Goal: Task Accomplishment & Management: Use online tool/utility

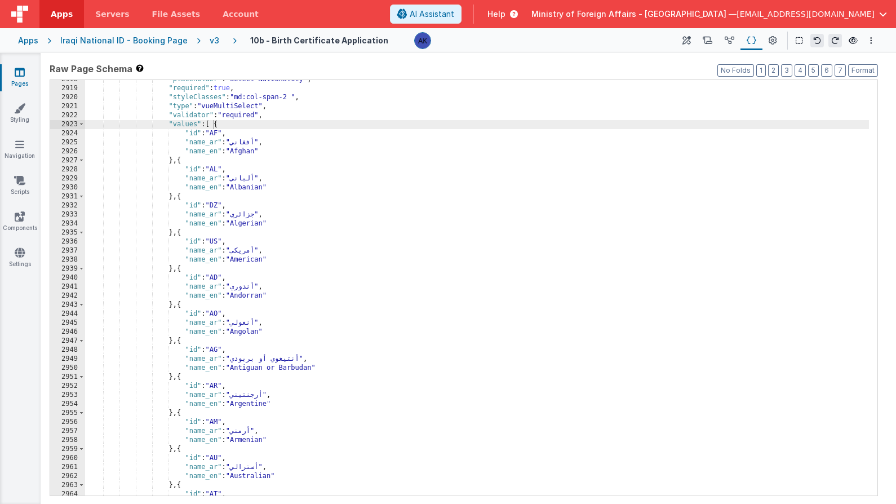
scroll to position [9630, 0]
click at [21, 78] on link "Pages" at bounding box center [19, 78] width 41 height 23
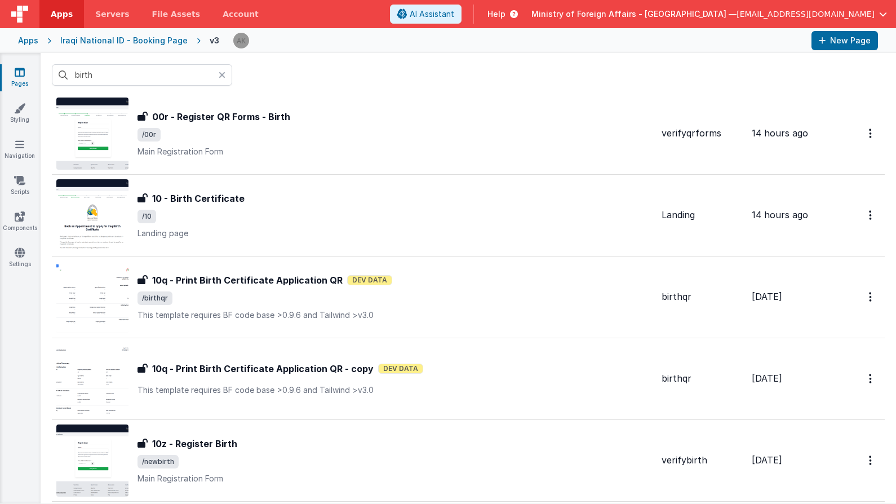
scroll to position [143, 0]
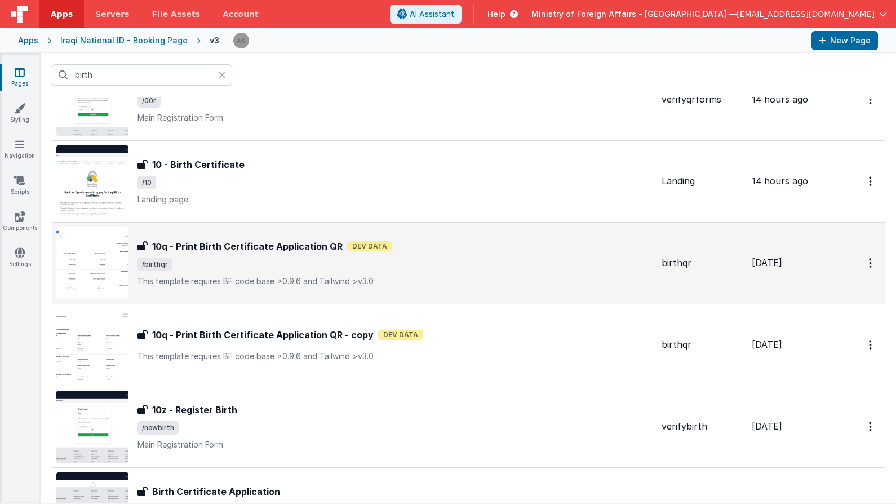
click at [108, 274] on img at bounding box center [92, 263] width 72 height 72
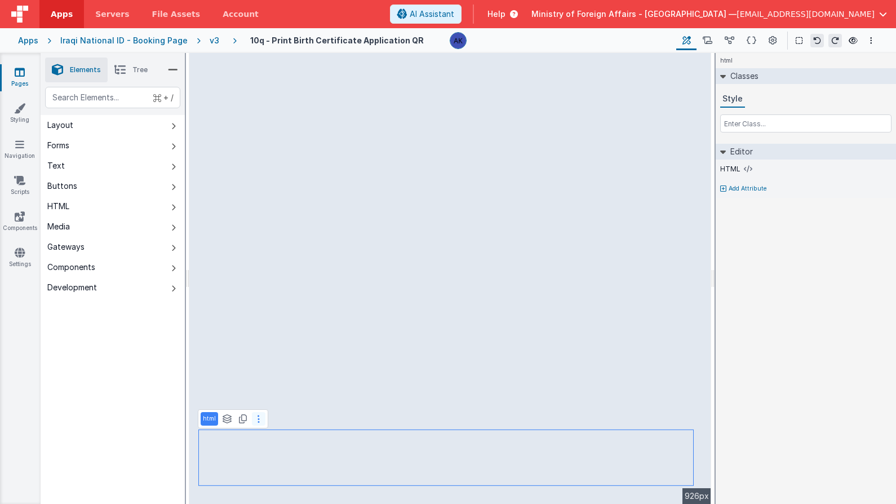
click at [261, 423] on button at bounding box center [259, 419] width 14 height 14
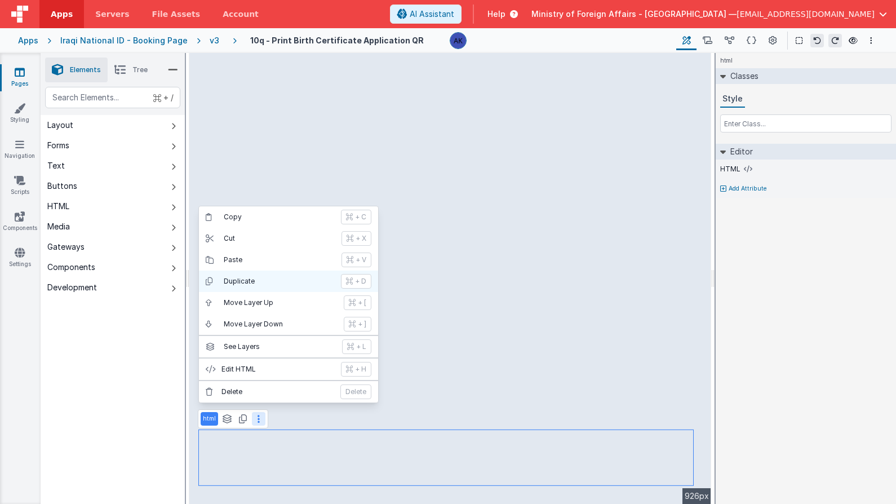
click at [266, 281] on p "Duplicate" at bounding box center [279, 281] width 110 height 9
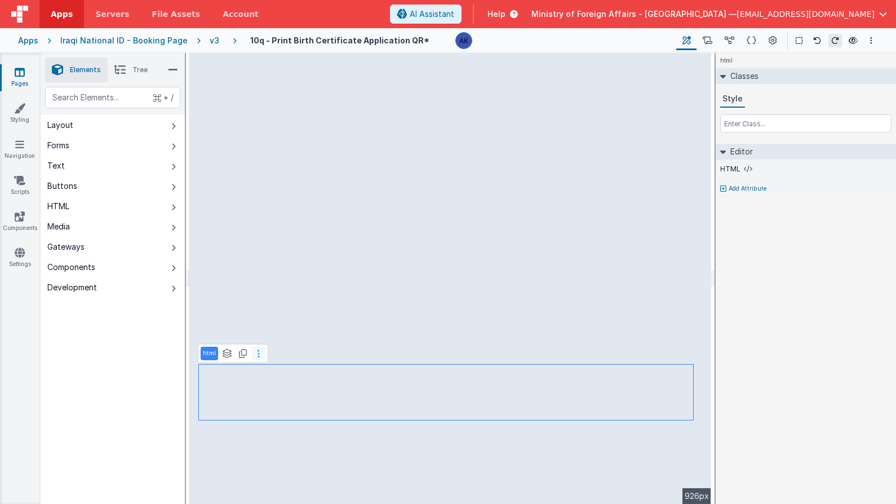
click at [261, 357] on button at bounding box center [259, 354] width 14 height 14
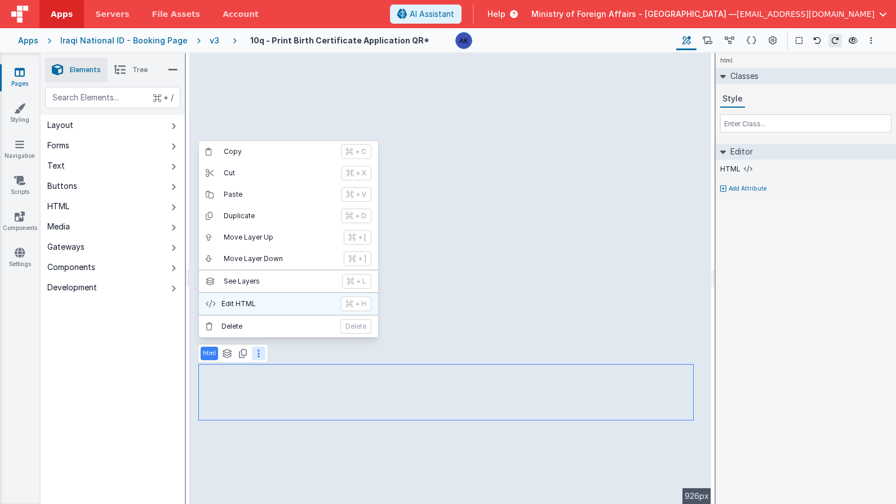
click at [273, 308] on button "Edit HTML + H" at bounding box center [288, 303] width 179 height 21
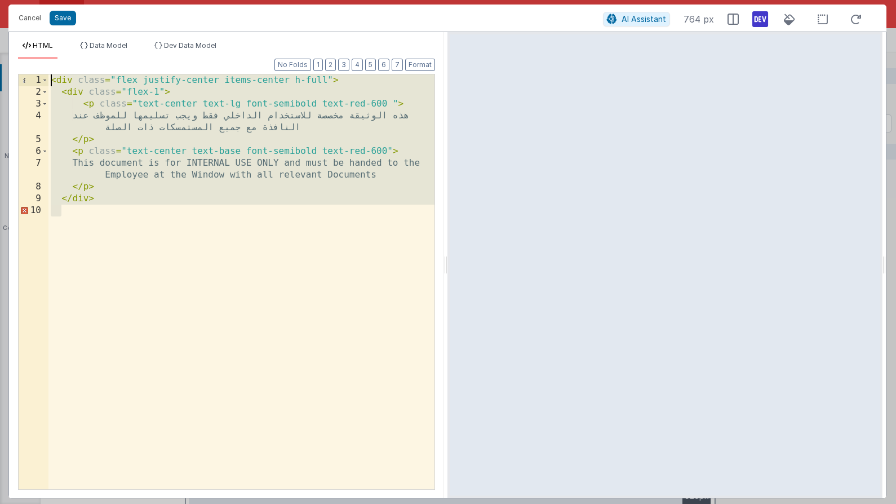
drag, startPoint x: 156, startPoint y: 209, endPoint x: -10, endPoint y: 32, distance: 242.5
click at [0, 32] on html "Cancel Save AI Assistant 764 px HTML Data Model Dev Data Model Format 7 6 5 4 3…" at bounding box center [448, 252] width 896 height 504
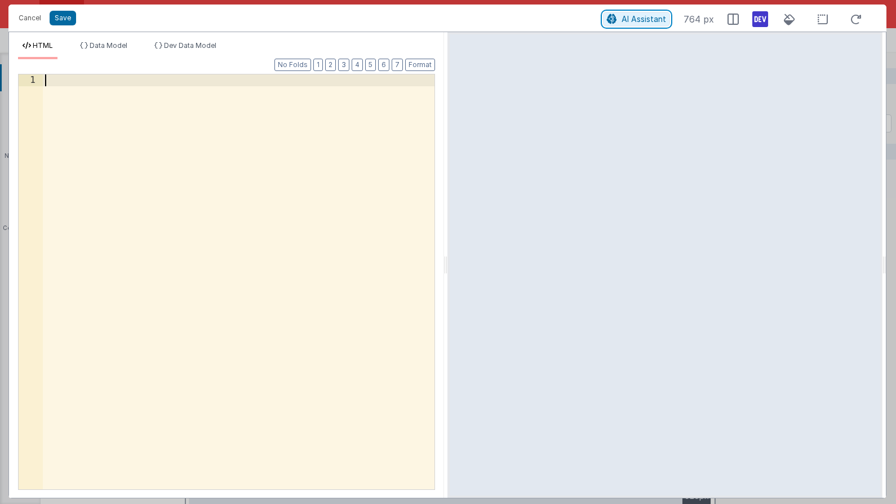
click at [639, 20] on span "AI Assistant" at bounding box center [644, 19] width 45 height 10
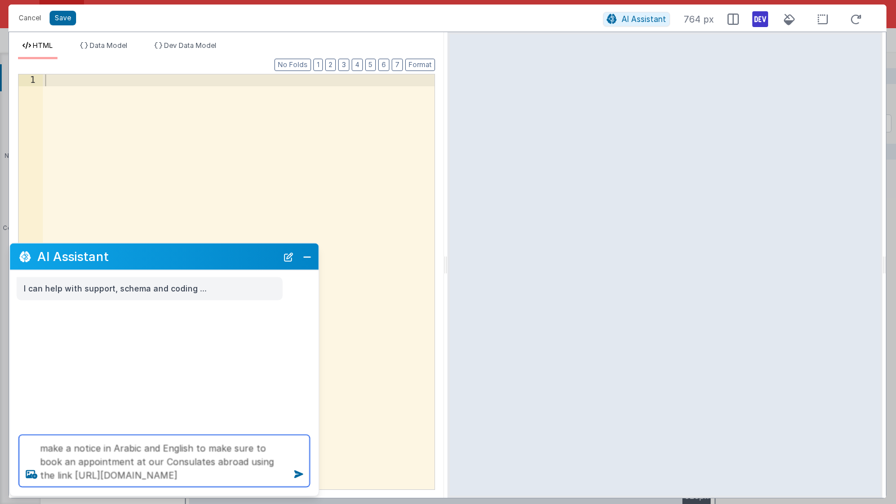
type textarea "make a notice in Arabic and English to make sure to book an appointment at our …"
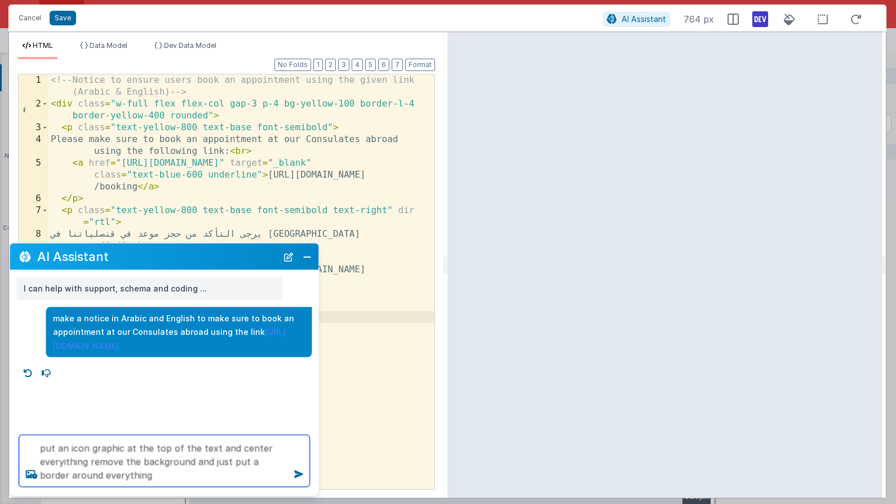
type textarea "put an icon graphic at the top of the text and center everyithing remove the ba…"
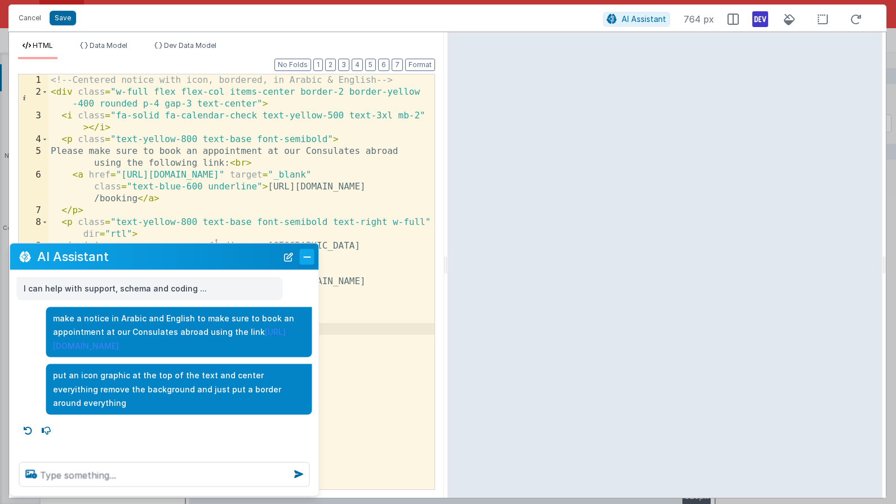
click at [311, 258] on button "Close" at bounding box center [307, 257] width 15 height 16
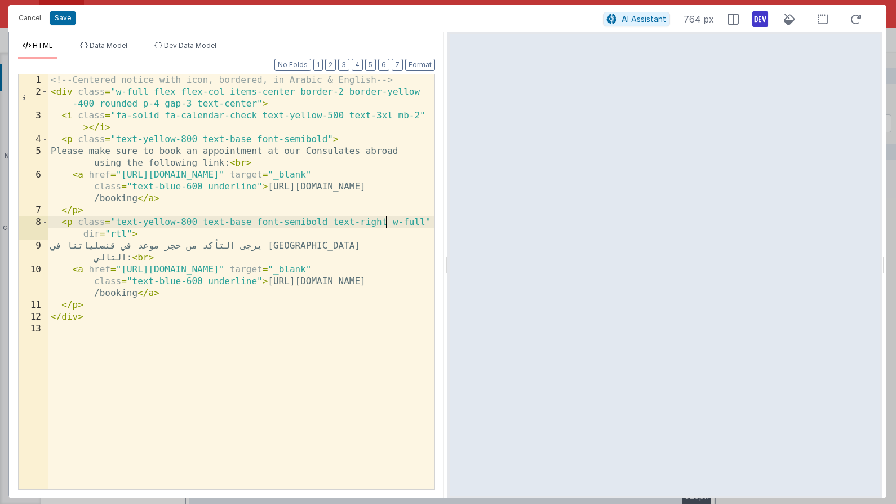
click at [384, 218] on div "<!-- Centered notice with icon, bordered, in Arabic & English --> < div class =…" at bounding box center [241, 293] width 386 height 439
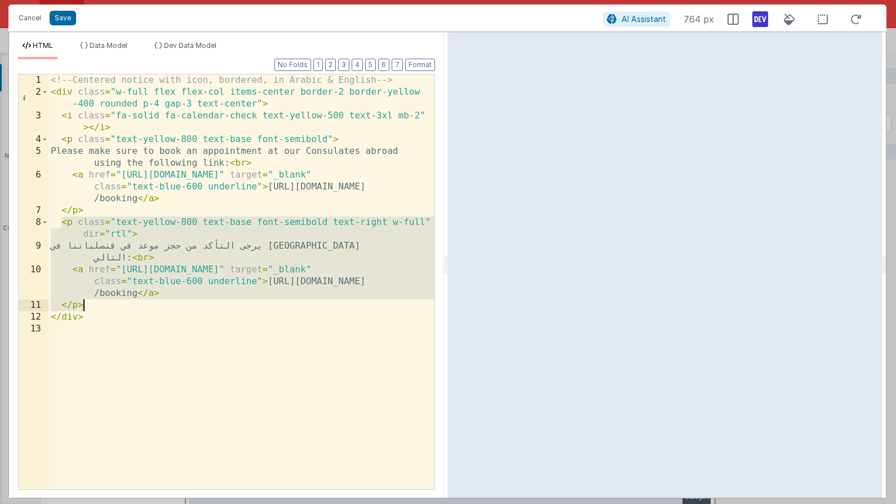
drag, startPoint x: 60, startPoint y: 224, endPoint x: 103, endPoint y: 306, distance: 92.5
click at [103, 306] on div "<!-- Centered notice with icon, bordered, in Arabic & English --> < div class =…" at bounding box center [241, 293] width 386 height 439
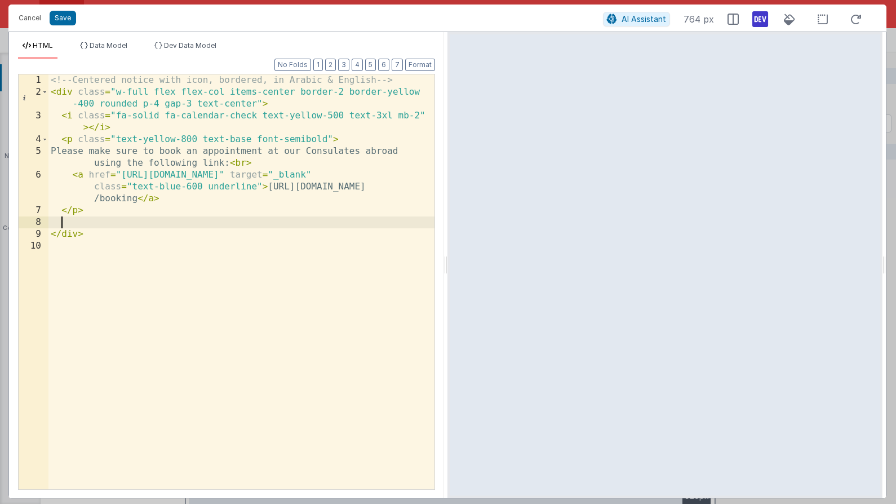
click at [62, 143] on div "<!-- Centered notice with icon, bordered, in Arabic & English --> < div class =…" at bounding box center [241, 293] width 386 height 439
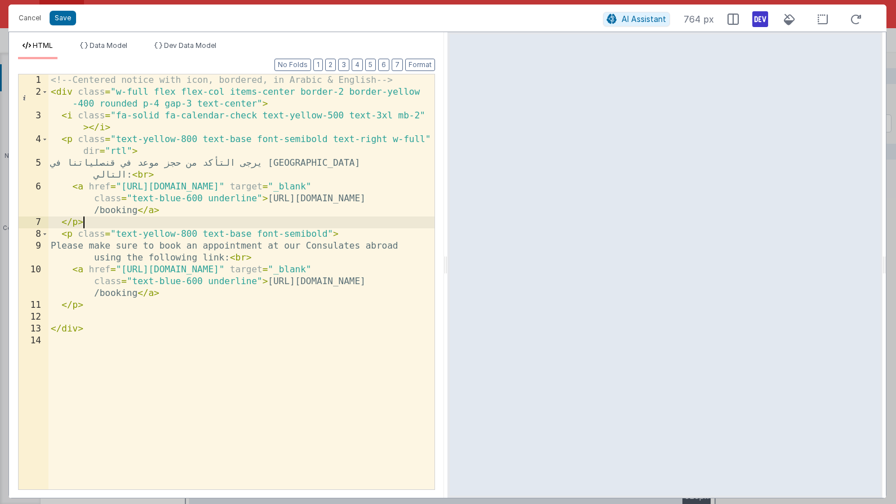
click at [370, 136] on div "<!-- Centered notice with icon, bordered, in Arabic & English --> < div class =…" at bounding box center [241, 293] width 386 height 439
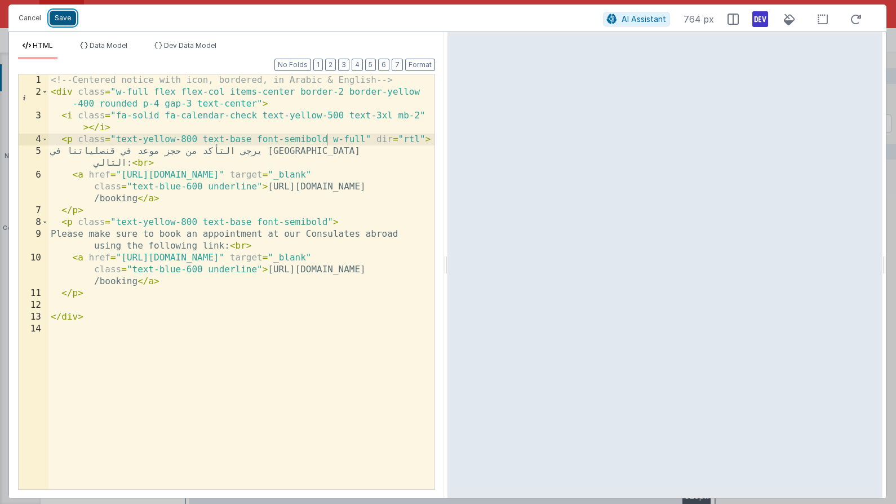
click at [71, 20] on button "Save" at bounding box center [63, 18] width 26 height 15
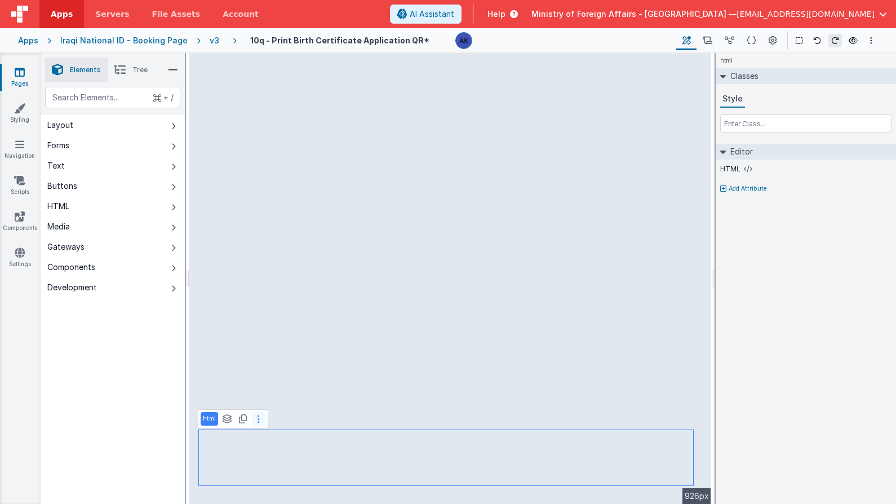
click at [263, 420] on button at bounding box center [259, 419] width 14 height 14
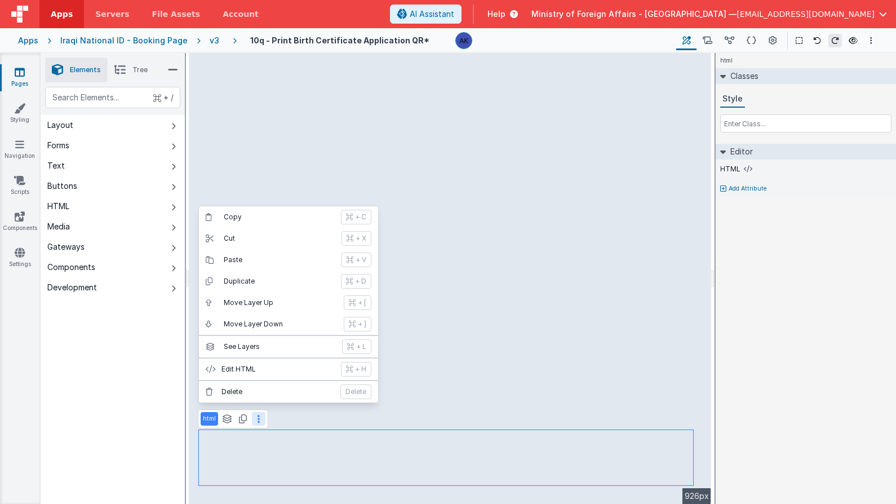
click at [527, 46] on div at bounding box center [561, 40] width 212 height 17
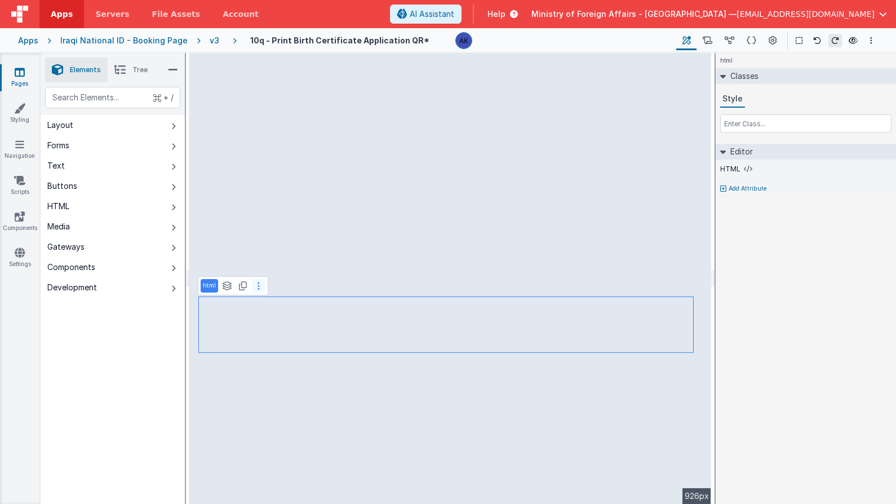
click at [262, 289] on button at bounding box center [259, 286] width 14 height 14
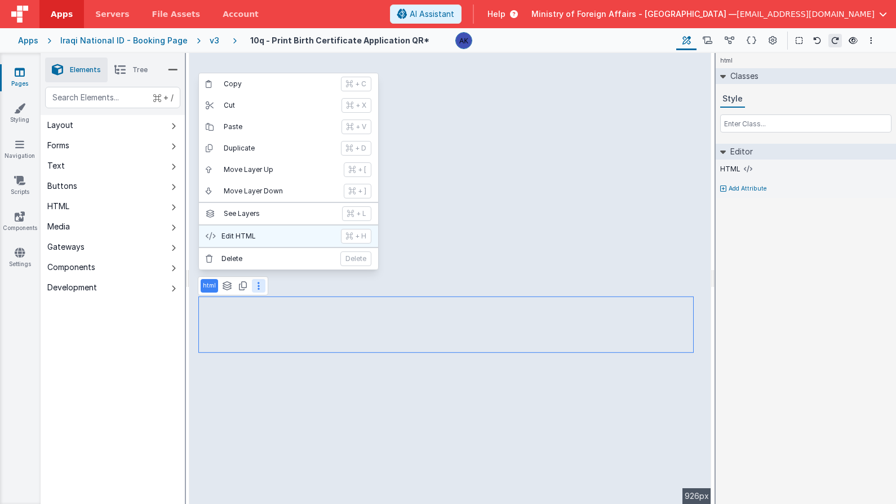
click at [262, 231] on button "Edit HTML + H" at bounding box center [288, 235] width 179 height 21
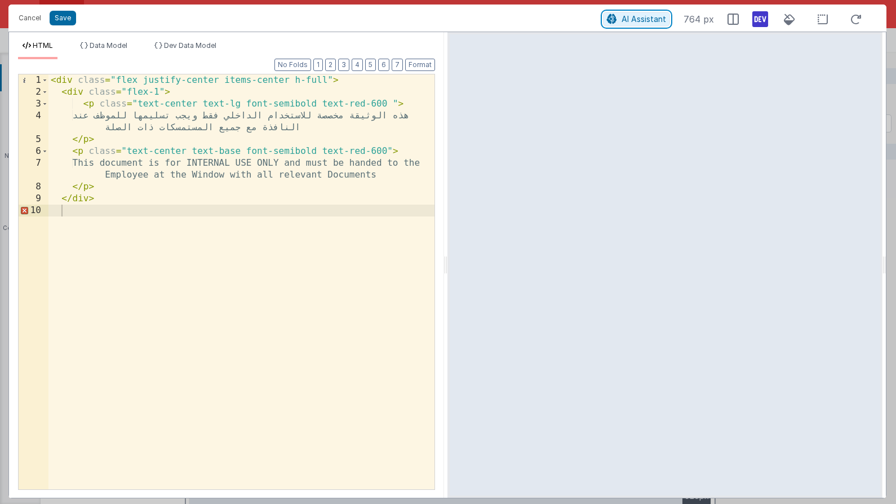
click at [661, 23] on span "AI Assistant" at bounding box center [644, 19] width 45 height 10
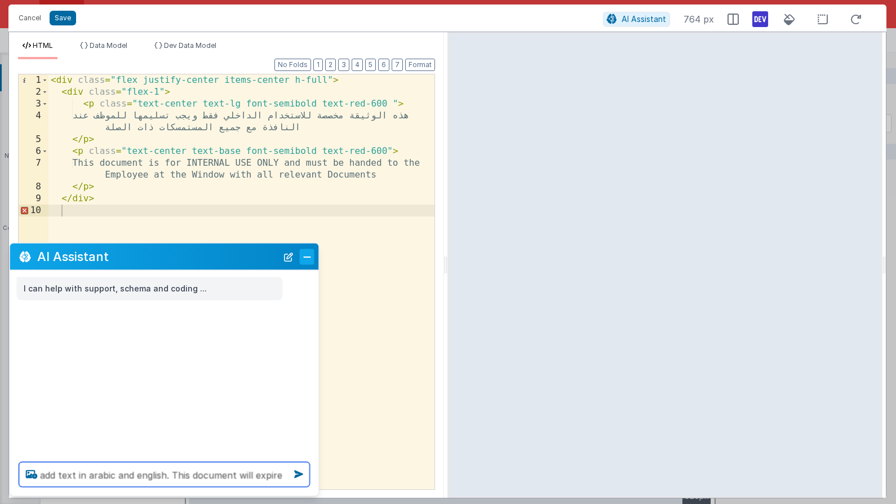
type textarea "add text in arabic and english. This document will expire"
click at [309, 257] on button "Close" at bounding box center [307, 257] width 15 height 16
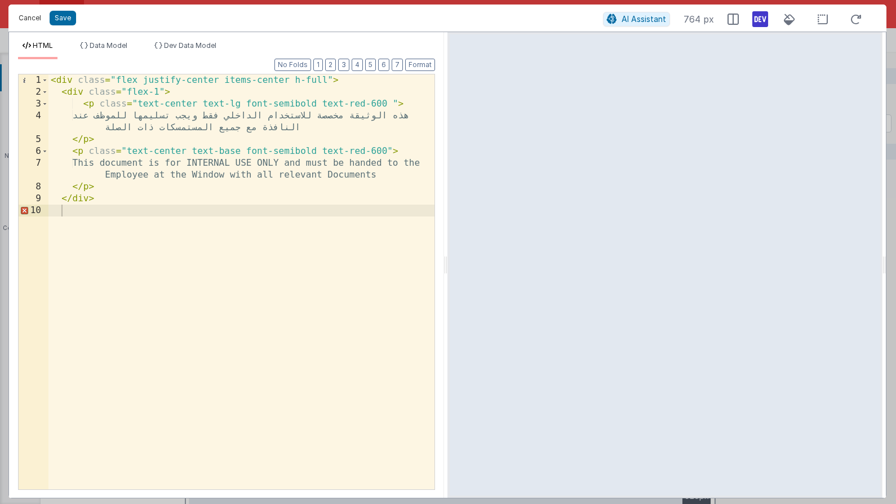
click at [26, 17] on button "Cancel" at bounding box center [30, 18] width 34 height 16
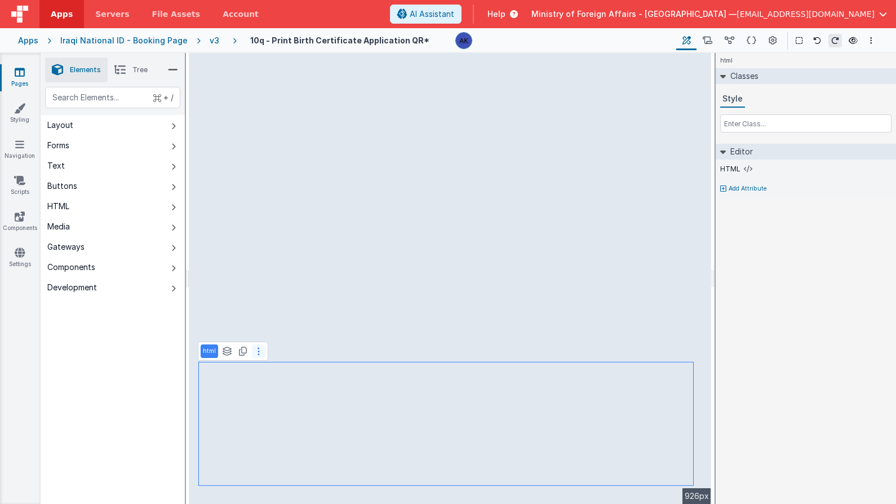
click at [259, 353] on icon at bounding box center [259, 351] width 2 height 9
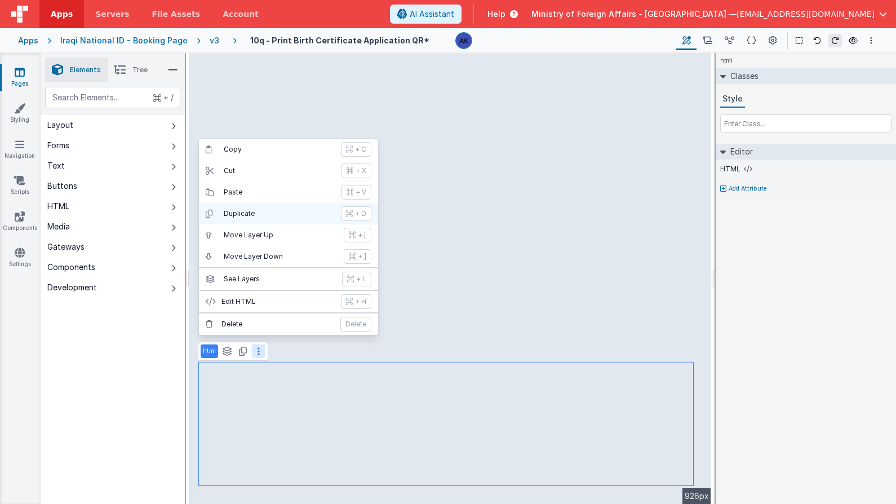
click at [260, 211] on p "Duplicate" at bounding box center [279, 213] width 110 height 9
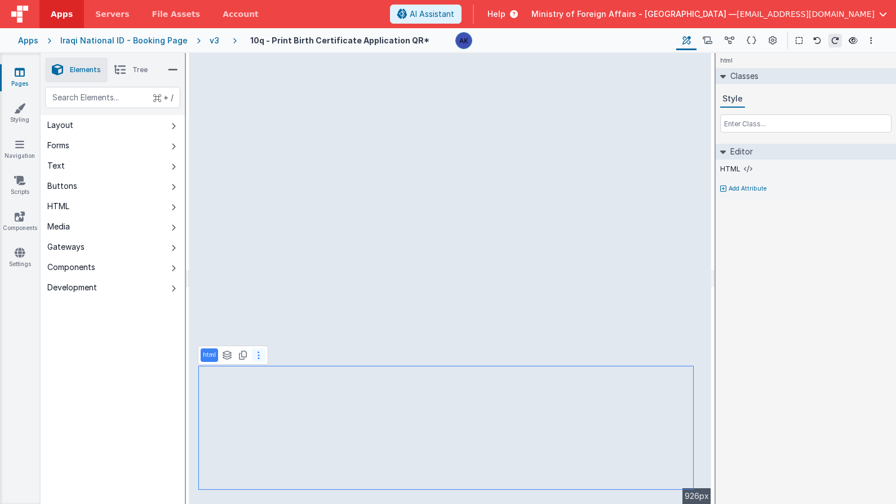
click at [259, 354] on button at bounding box center [259, 355] width 14 height 14
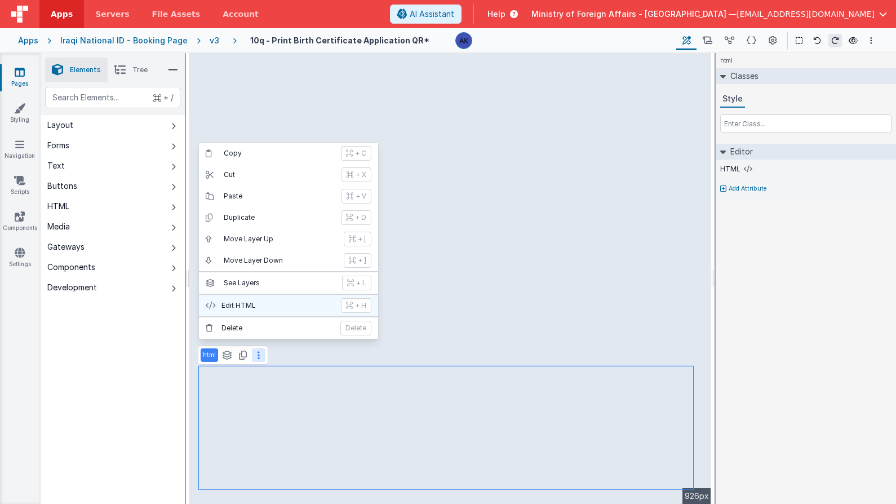
click at [267, 304] on p "Edit HTML" at bounding box center [278, 305] width 113 height 9
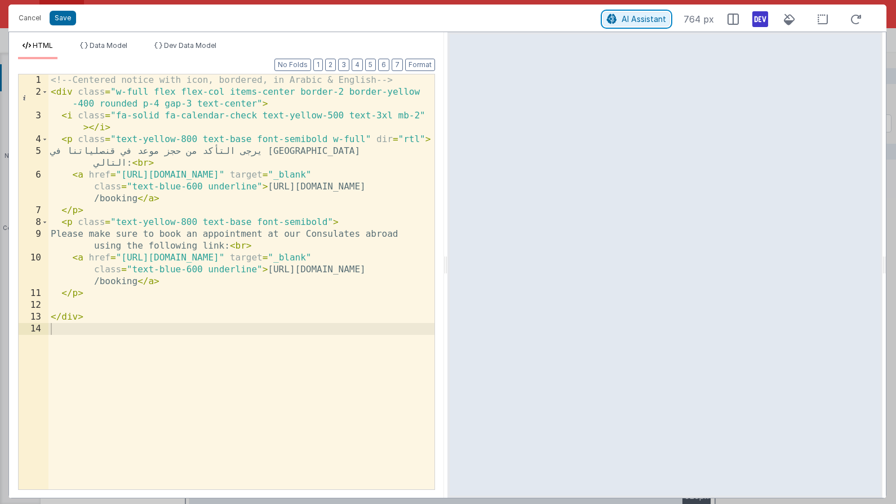
click at [634, 21] on span "AI Assistant" at bounding box center [644, 19] width 45 height 10
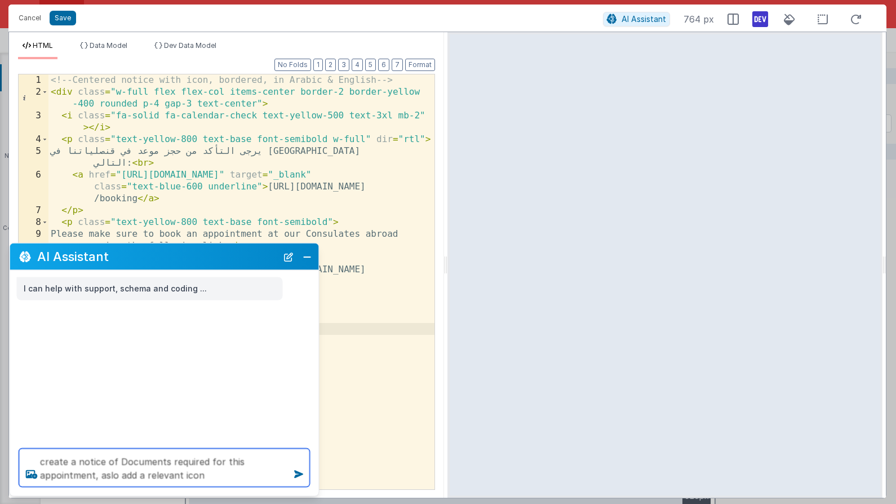
click at [205, 461] on textarea "create a notice of Documents required for this appointment, aslo add a relevant…" at bounding box center [164, 468] width 291 height 38
click at [286, 477] on textarea "create a notice of Documents required at time of appointment for this appointme…" at bounding box center [164, 468] width 291 height 38
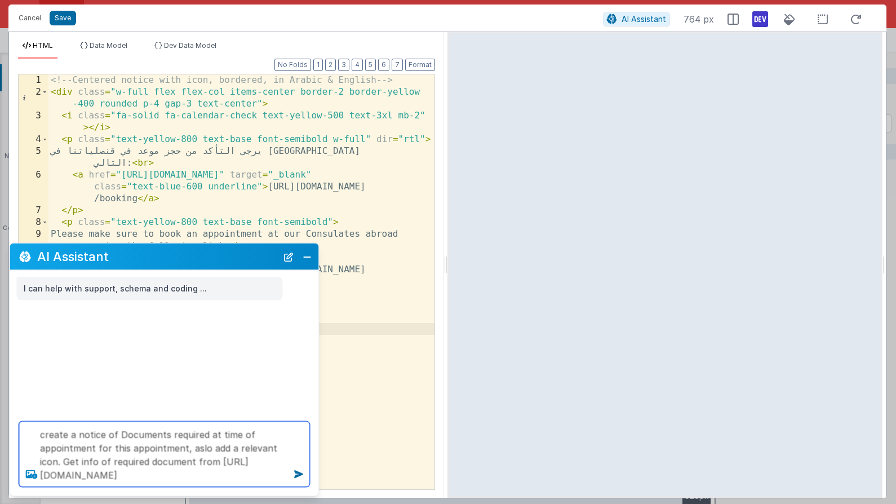
drag, startPoint x: 171, startPoint y: 475, endPoint x: 30, endPoint y: 471, distance: 140.4
click at [30, 471] on div "create a notice of Documents required at time of appointment for this appointme…" at bounding box center [164, 454] width 309 height 83
click at [265, 472] on textarea "create a notice of Documents required at time of appointment for this appointme…" at bounding box center [164, 454] width 291 height 65
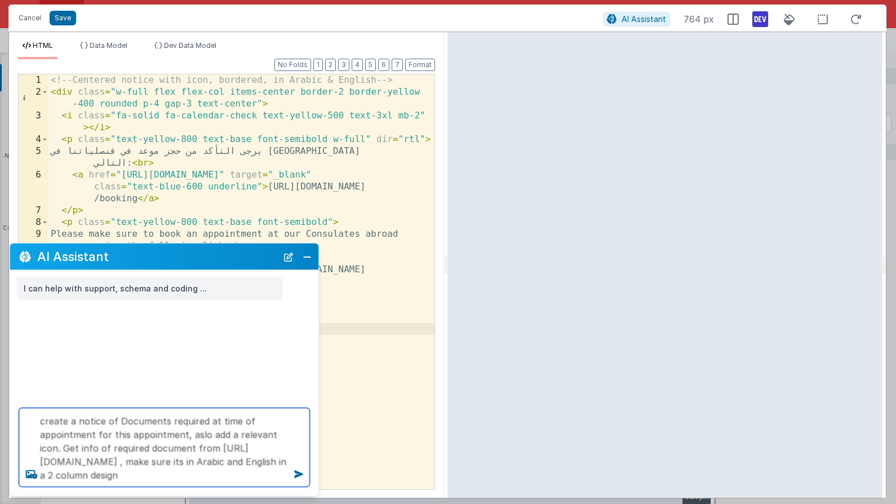
type textarea "create a notice of Documents required at time of appointment for this appointme…"
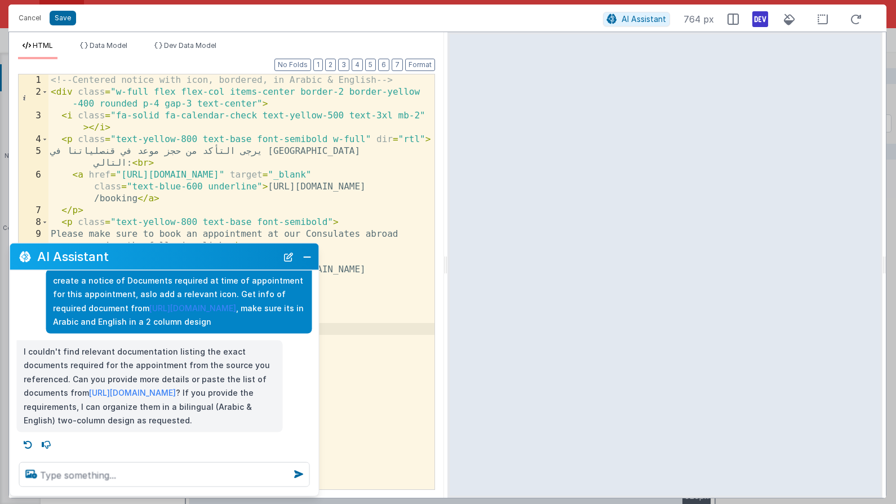
scroll to position [38, 0]
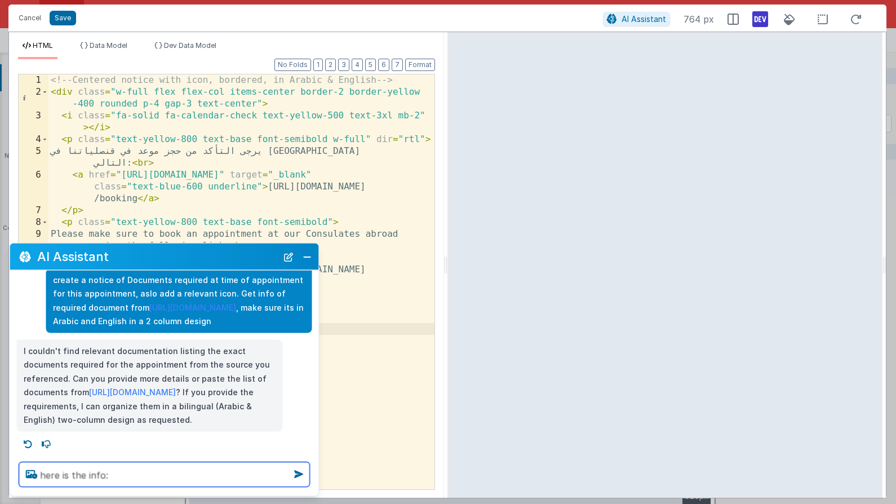
paste textarea "Completed and Printed Iraqi Birth Certificate Application Form with valid QR Co…"
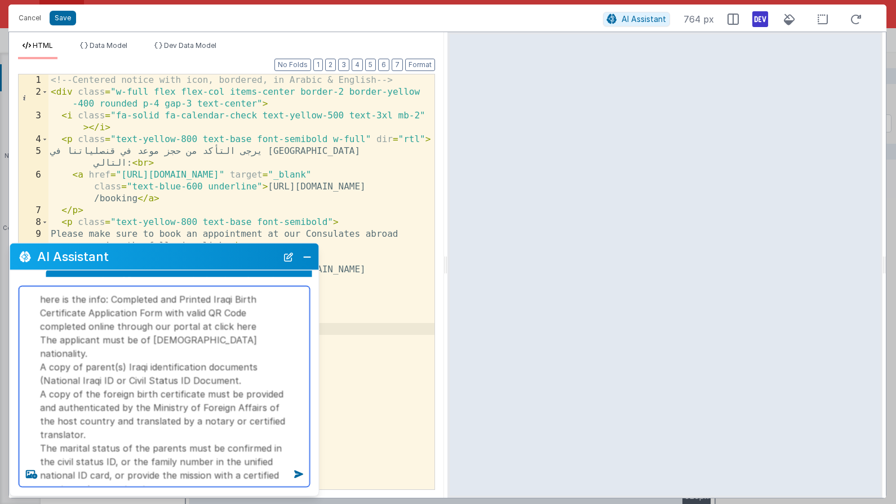
type textarea "here is the info: Completed and Printed Iraqi Birth Certificate Application For…"
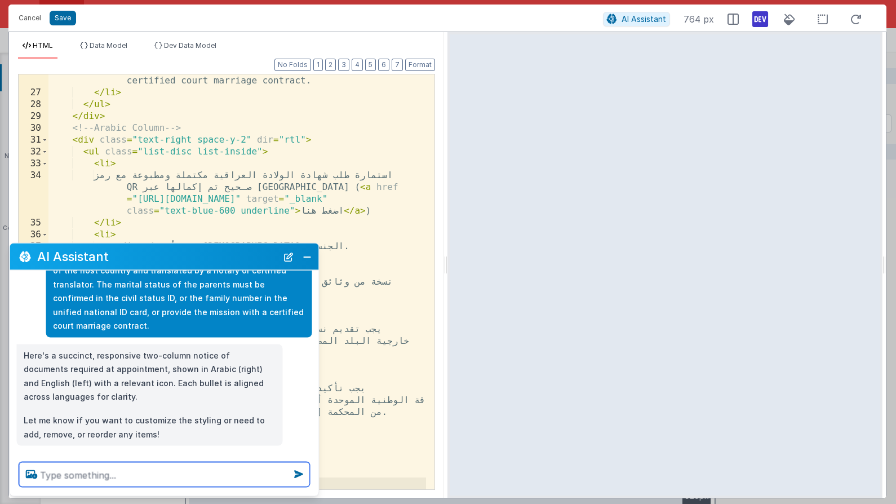
scroll to position [315, 0]
click at [304, 259] on button "Close" at bounding box center [307, 257] width 15 height 16
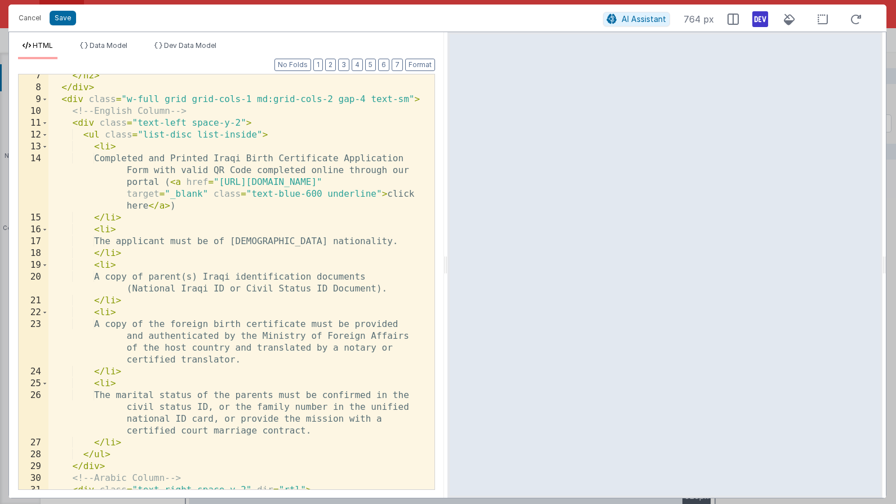
scroll to position [13, 0]
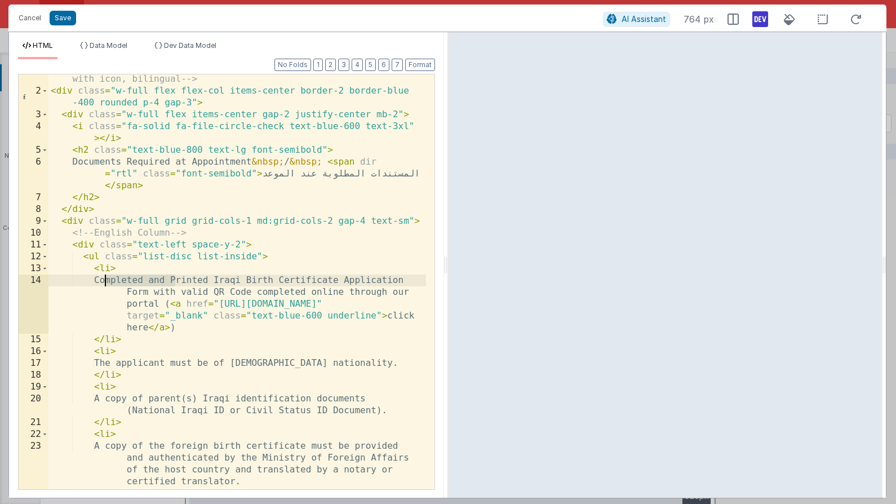
drag, startPoint x: 177, startPoint y: 280, endPoint x: 107, endPoint y: 281, distance: 69.9
click at [107, 281] on div "<!-- Notice: Documents required at time of appointment, 2-column with icon, bil…" at bounding box center [237, 286] width 378 height 450
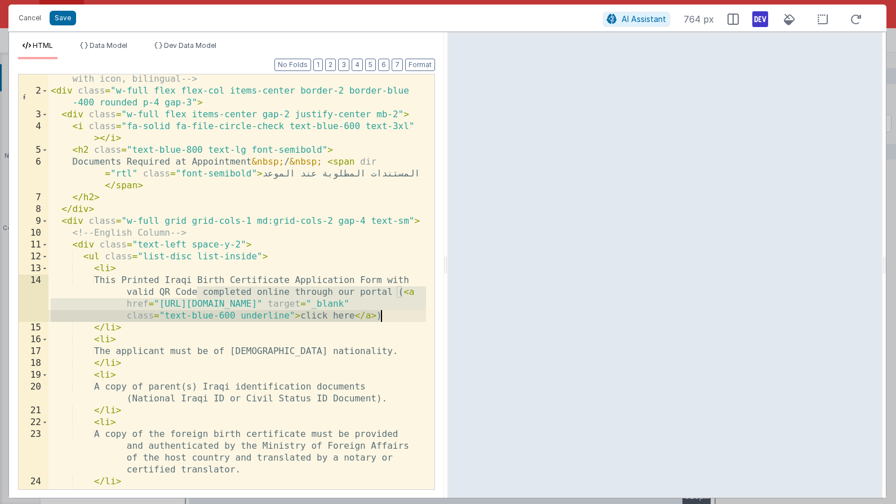
drag, startPoint x: 199, startPoint y: 292, endPoint x: 389, endPoint y: 317, distance: 192.2
click at [389, 317] on div "<!-- Notice: Documents required at time of appointment, 2-column with icon, bil…" at bounding box center [237, 304] width 378 height 486
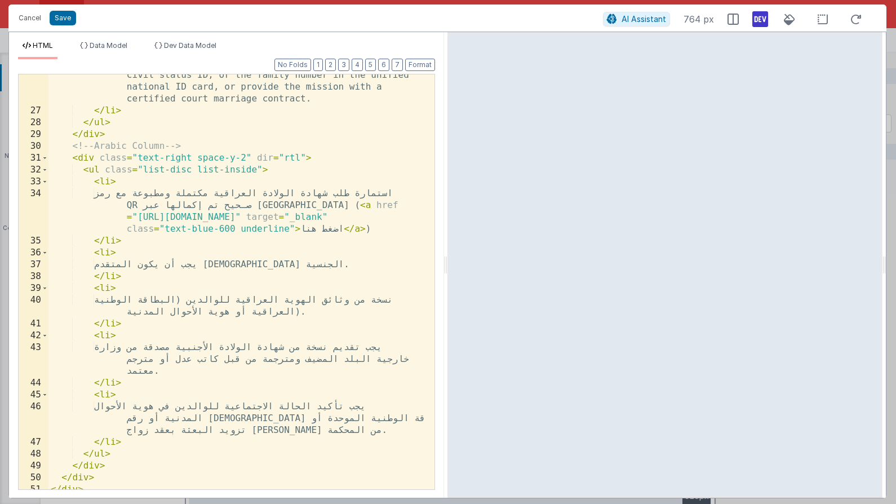
scroll to position [422, 0]
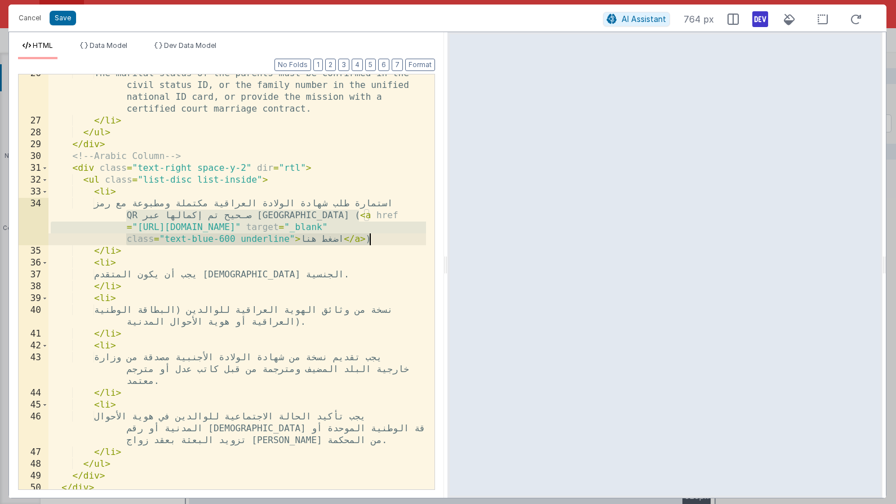
drag, startPoint x: 361, startPoint y: 218, endPoint x: 372, endPoint y: 235, distance: 20.8
click at [372, 235] on div "The marital status of the parents must be confirmed in the civil status ID, or …" at bounding box center [237, 305] width 378 height 474
click at [388, 214] on div "The marital status of the parents must be confirmed in the civil status ID, or …" at bounding box center [237, 305] width 378 height 474
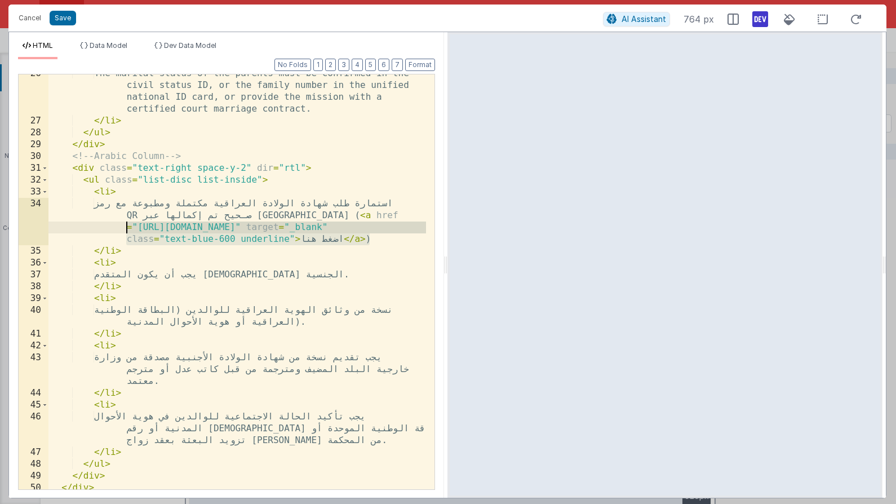
drag, startPoint x: 369, startPoint y: 244, endPoint x: 127, endPoint y: 232, distance: 242.6
click at [127, 232] on div "The marital status of the parents must be confirmed in the civil status ID, or …" at bounding box center [237, 305] width 378 height 474
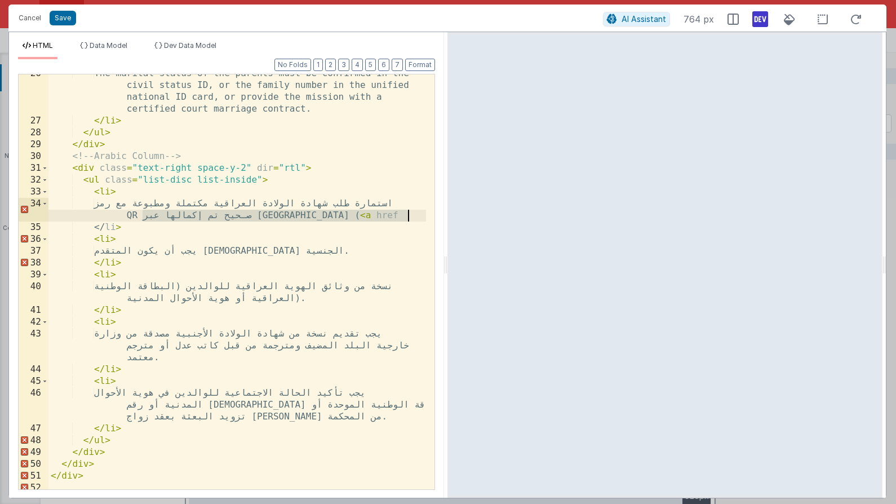
drag, startPoint x: 359, startPoint y: 212, endPoint x: 415, endPoint y: 218, distance: 56.1
click at [415, 218] on div "The marital status of the parents must be confirmed in the civil status ID, or …" at bounding box center [237, 305] width 378 height 474
drag, startPoint x: 413, startPoint y: 216, endPoint x: 361, endPoint y: 216, distance: 52.4
click at [361, 216] on div "The marital status of the parents must be confirmed in the civil status ID, or …" at bounding box center [237, 305] width 378 height 474
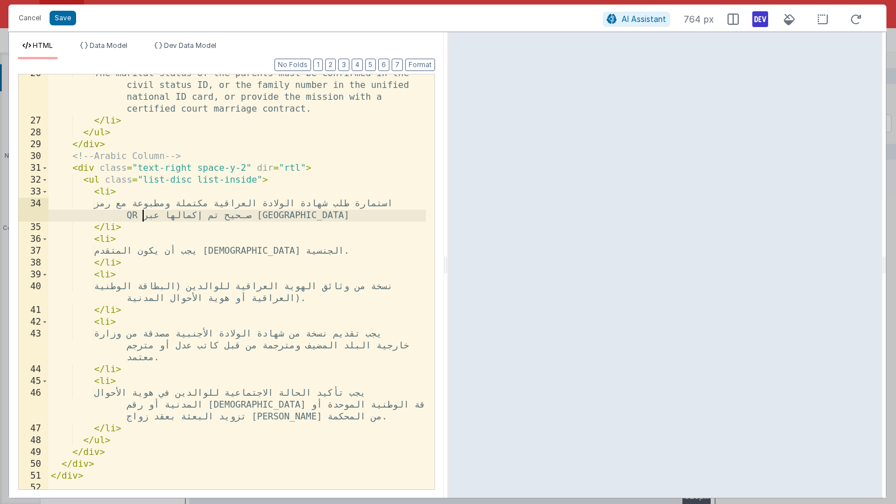
click at [334, 218] on div "The marital status of the parents must be confirmed in the civil status ID, or …" at bounding box center [237, 305] width 378 height 474
click at [319, 218] on div "The marital status of the parents must be confirmed in the civil status ID, or …" at bounding box center [237, 305] width 378 height 474
click at [304, 216] on div "The marital status of the parents must be confirmed in the civil status ID, or …" at bounding box center [237, 305] width 378 height 474
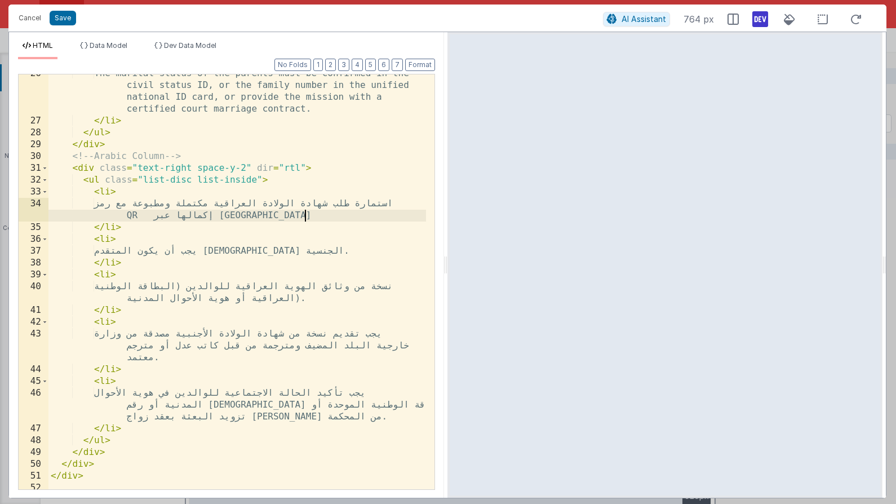
click at [304, 216] on div "The marital status of the parents must be confirmed in the civil status ID, or …" at bounding box center [237, 305] width 378 height 474
click at [271, 216] on div "The marital status of the parents must be confirmed in the civil status ID, or …" at bounding box center [237, 305] width 378 height 474
click at [253, 214] on div "The marital status of the parents must be confirmed in the civil status ID, or …" at bounding box center [237, 305] width 378 height 474
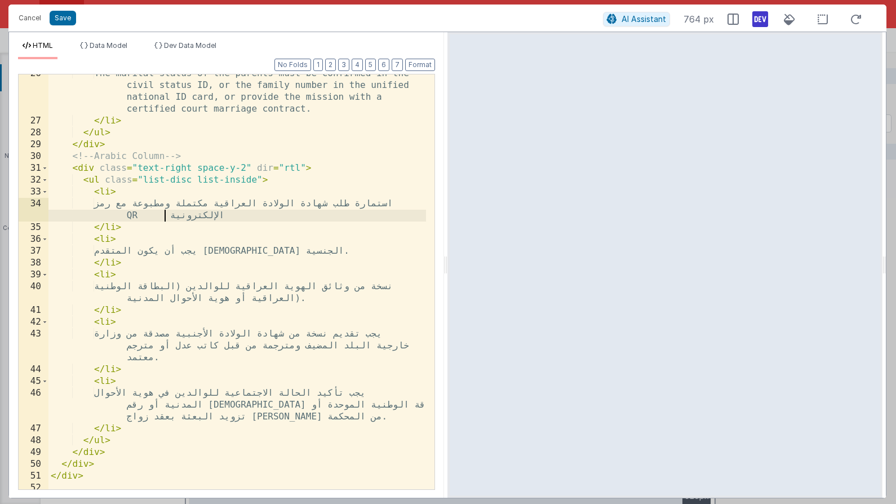
click at [206, 214] on div "The marital status of the parents must be confirmed in the civil status ID, or …" at bounding box center [237, 305] width 378 height 474
click at [68, 21] on button "Save" at bounding box center [63, 18] width 26 height 15
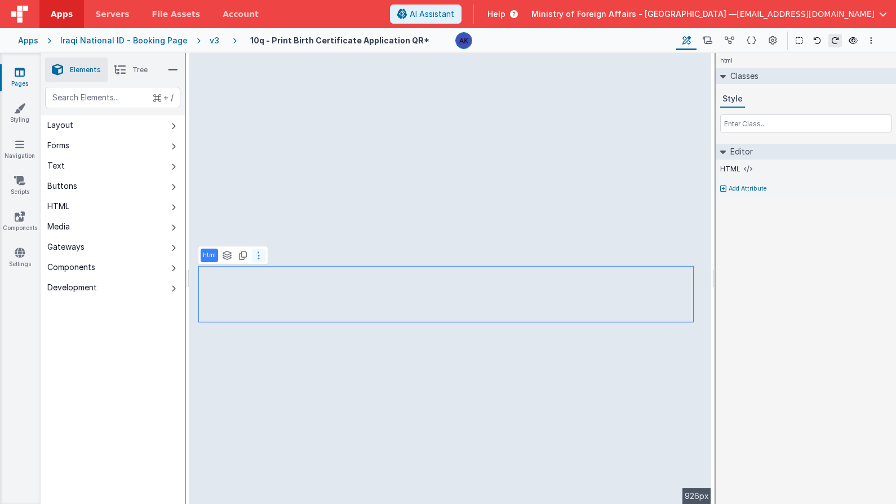
click at [261, 257] on button at bounding box center [259, 256] width 14 height 14
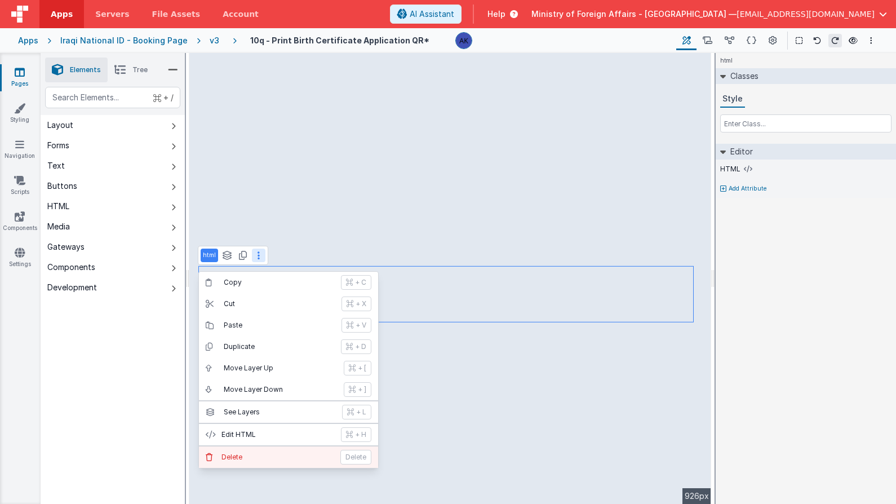
click at [272, 459] on p "Delete" at bounding box center [278, 457] width 112 height 9
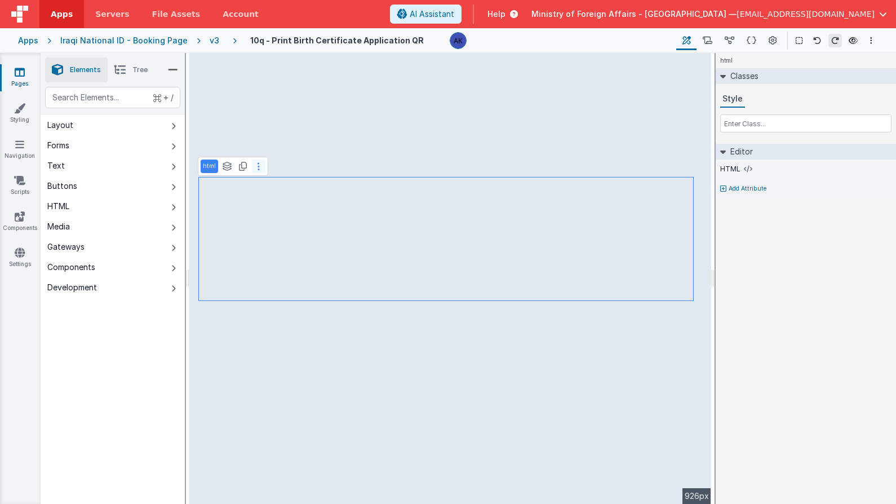
click at [253, 167] on button at bounding box center [259, 167] width 14 height 14
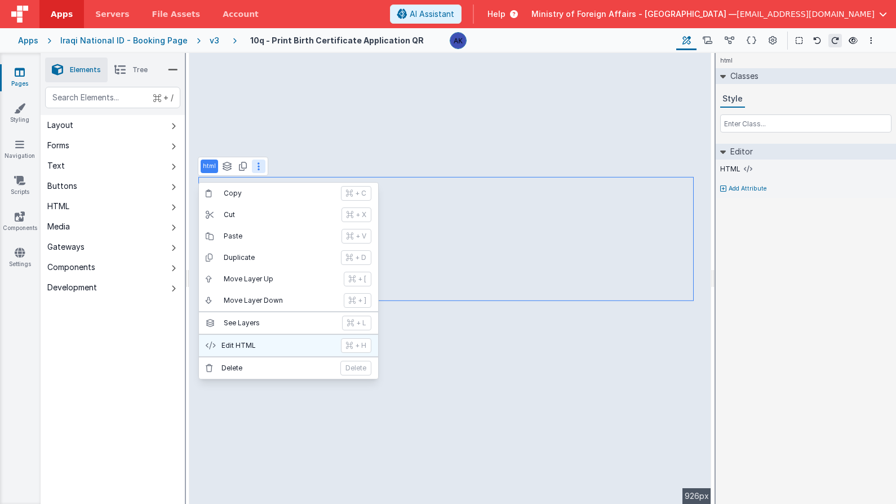
click at [254, 346] on p "Edit HTML" at bounding box center [278, 345] width 113 height 9
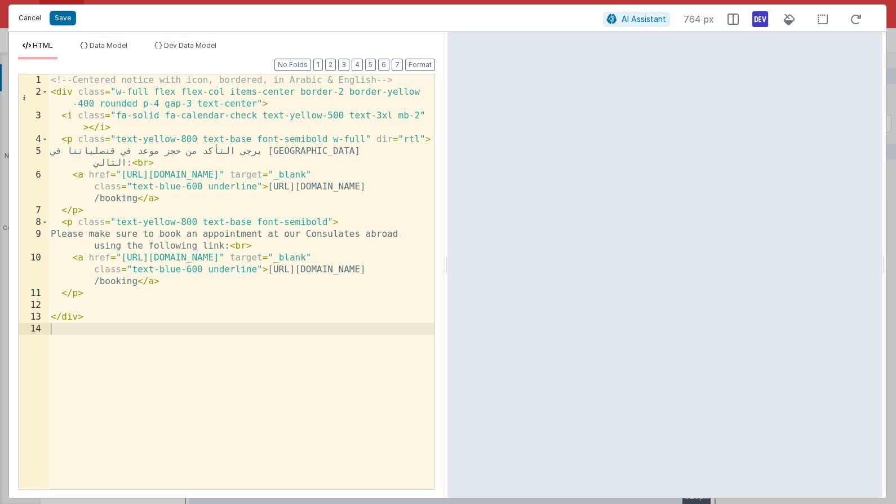
click at [36, 15] on button "Cancel" at bounding box center [30, 18] width 34 height 16
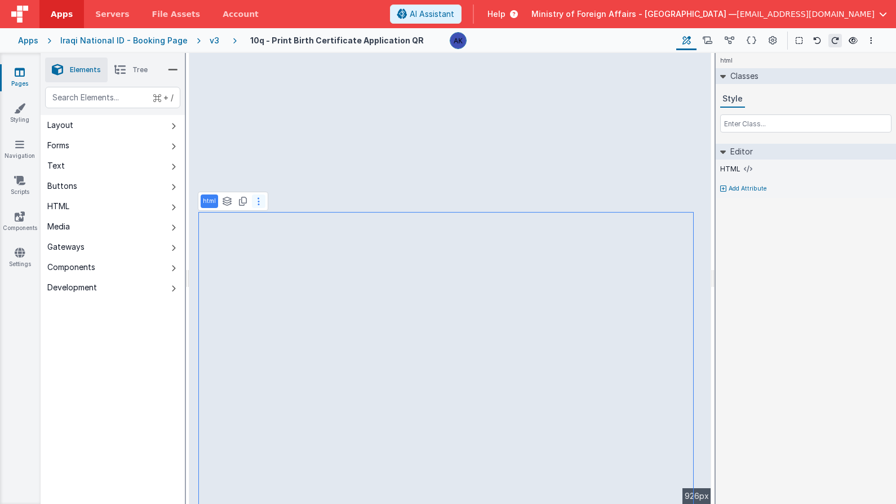
click at [259, 197] on icon at bounding box center [259, 201] width 2 height 9
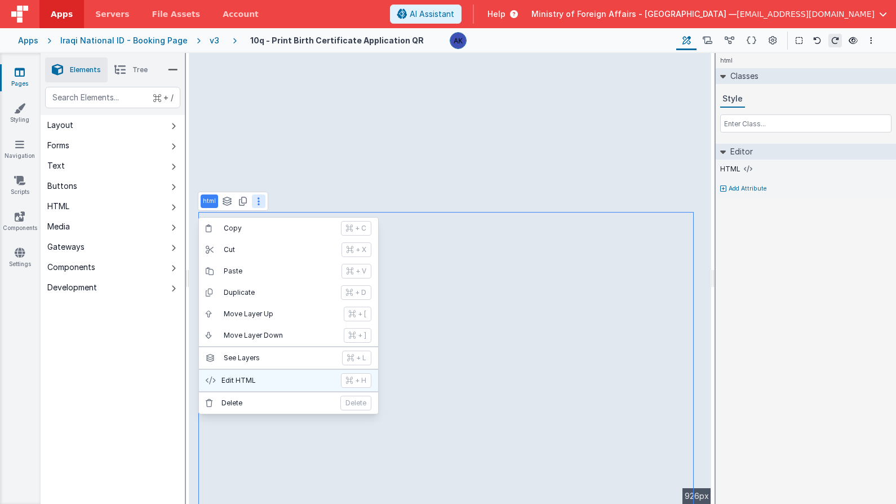
click at [269, 383] on p "Edit HTML" at bounding box center [278, 380] width 113 height 9
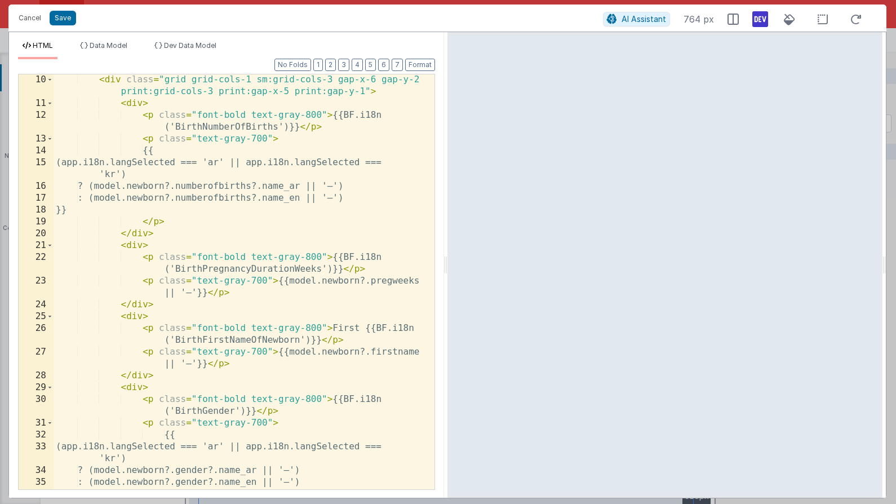
scroll to position [155, 0]
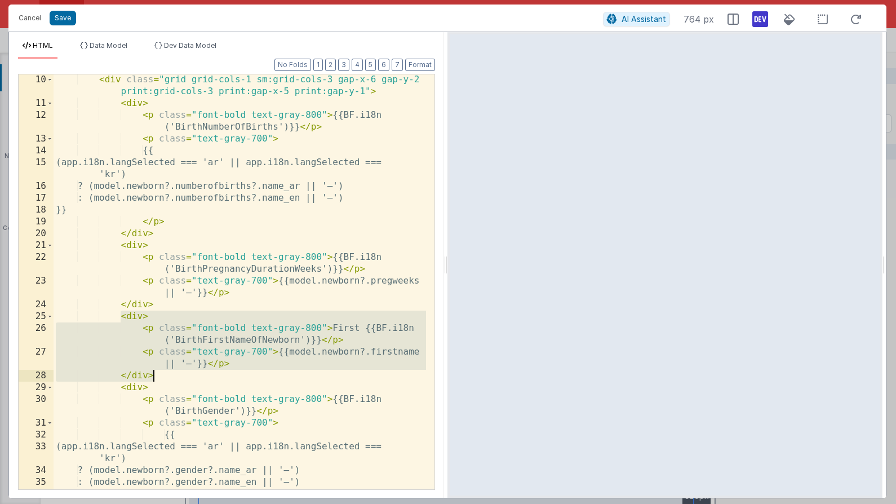
drag, startPoint x: 121, startPoint y: 316, endPoint x: 160, endPoint y: 373, distance: 68.9
click at [160, 373] on div "< div class = "grid grid-cols-1 sm:grid-cols-3 gap-x-6 gap-y-2 print:grid-cols-…" at bounding box center [240, 299] width 373 height 450
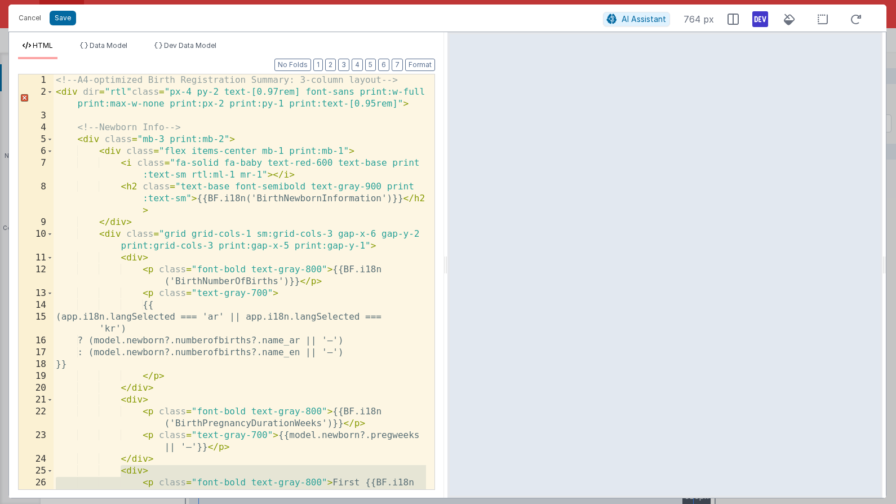
scroll to position [0, 0]
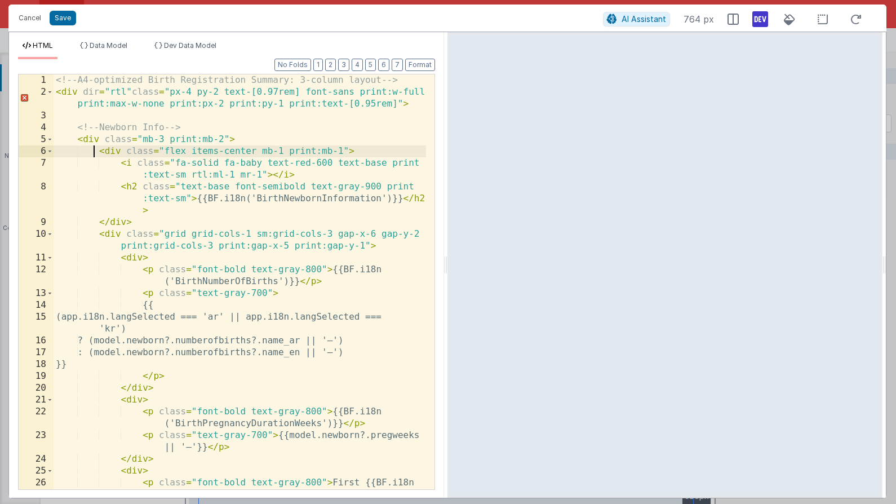
click at [94, 148] on div "<!-- A4-optimized Birth Registration Summary: 3-column layout --> < div dir = "…" at bounding box center [240, 299] width 373 height 450
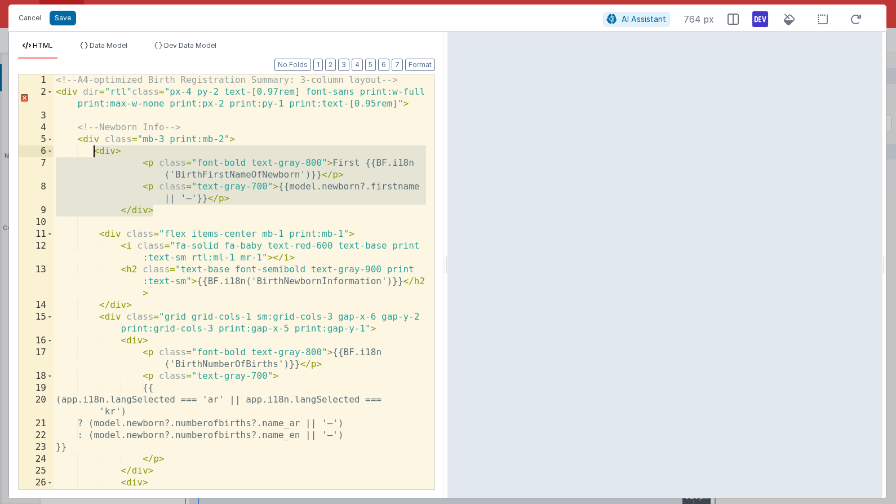
drag, startPoint x: 159, startPoint y: 213, endPoint x: 92, endPoint y: 150, distance: 91.3
click at [92, 150] on div "<!-- A4-optimized Birth Registration Summary: 3-column layout --> < div dir = "…" at bounding box center [240, 299] width 373 height 450
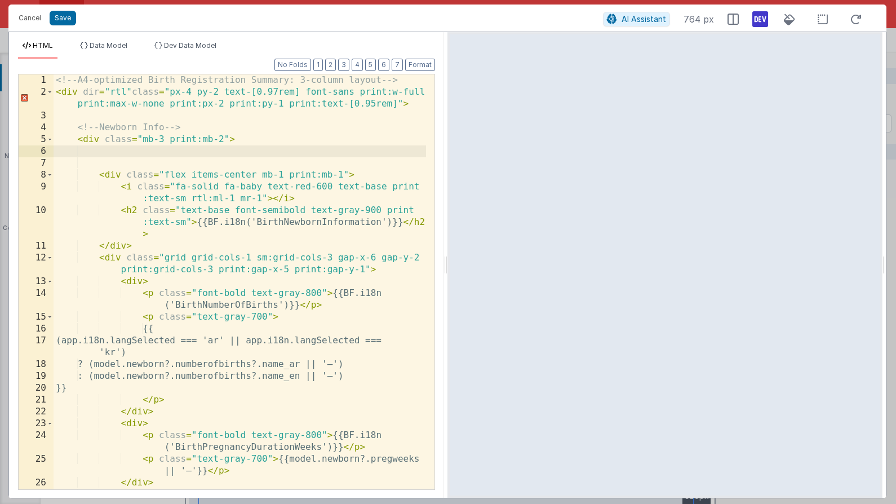
click at [135, 246] on div "<!-- A4-optimized Birth Registration Summary: 3-column layout --> < div dir = "…" at bounding box center [240, 299] width 373 height 450
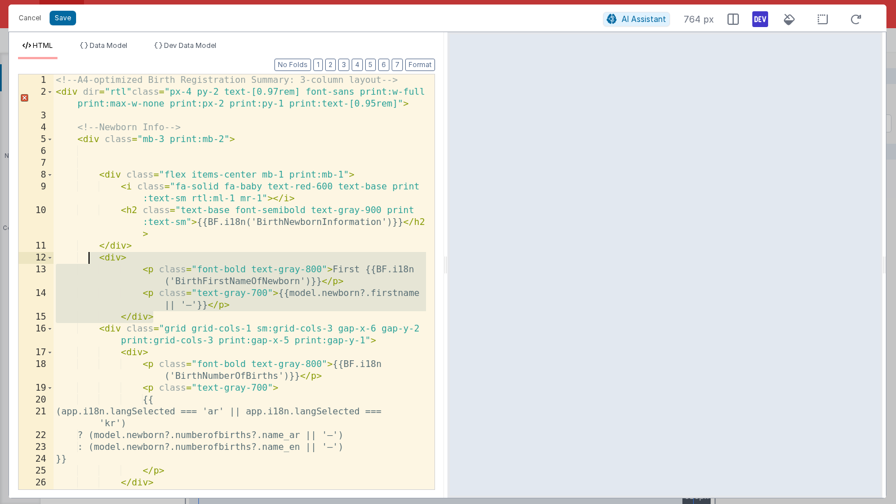
drag, startPoint x: 159, startPoint y: 319, endPoint x: 88, endPoint y: 261, distance: 91.7
click at [88, 261] on div "<!-- A4-optimized Birth Registration Summary: 3-column layout --> < div dir = "…" at bounding box center [240, 299] width 373 height 450
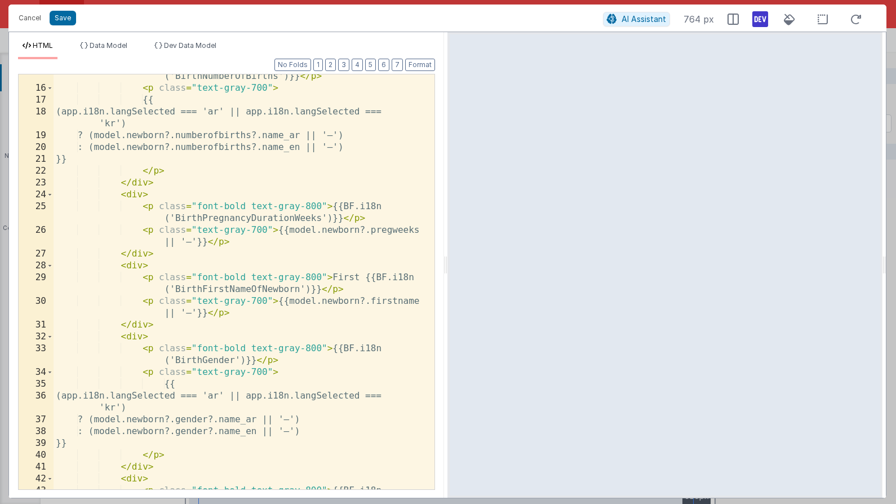
scroll to position [241, 0]
click at [122, 266] on div "< p class = "font-bold text-gray-800" > {{BF.i18n ('BirthNumberOfBirths')}} </ …" at bounding box center [240, 290] width 373 height 462
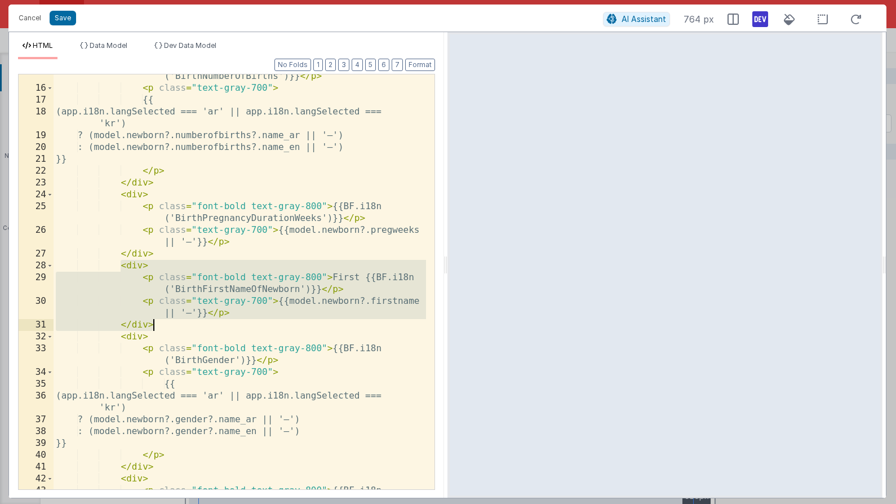
drag, startPoint x: 122, startPoint y: 266, endPoint x: 175, endPoint y: 325, distance: 79.4
click at [175, 325] on div "< p class = "font-bold text-gray-800" > {{BF.i18n ('BirthNumberOfBirths')}} </ …" at bounding box center [240, 290] width 373 height 462
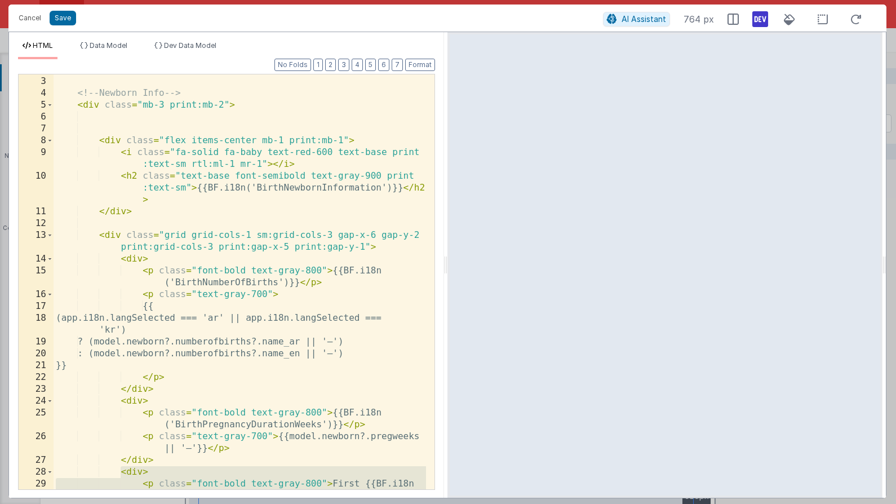
scroll to position [33, 0]
click at [378, 251] on div "< div dir = "rtl" class = "px-4 py-2 text-[0.97rem] font-sans print:w-full prin…" at bounding box center [240, 285] width 373 height 462
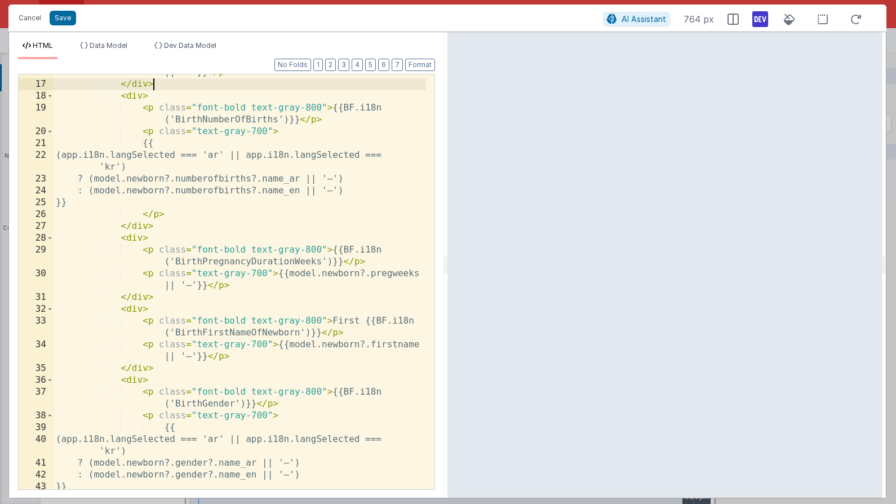
scroll to position [347, 0]
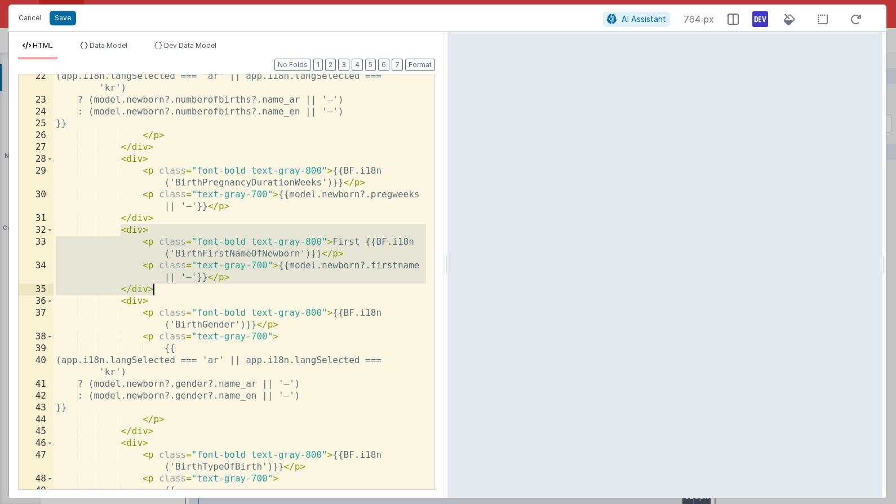
drag, startPoint x: 121, startPoint y: 229, endPoint x: 160, endPoint y: 284, distance: 67.1
click at [160, 284] on div "(app.i18n.langSelected === 'ar' || app.i18n.langSelected === 'kr') ? (model.new…" at bounding box center [240, 301] width 373 height 462
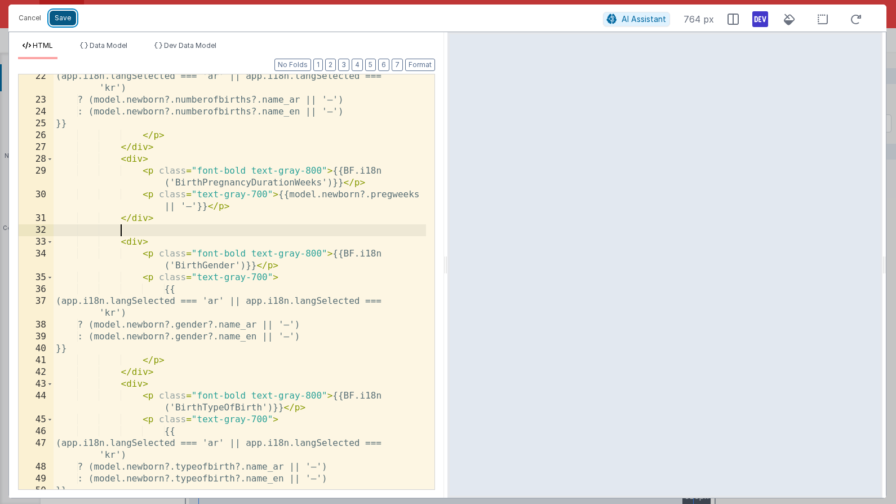
click at [67, 16] on button "Save" at bounding box center [63, 18] width 26 height 15
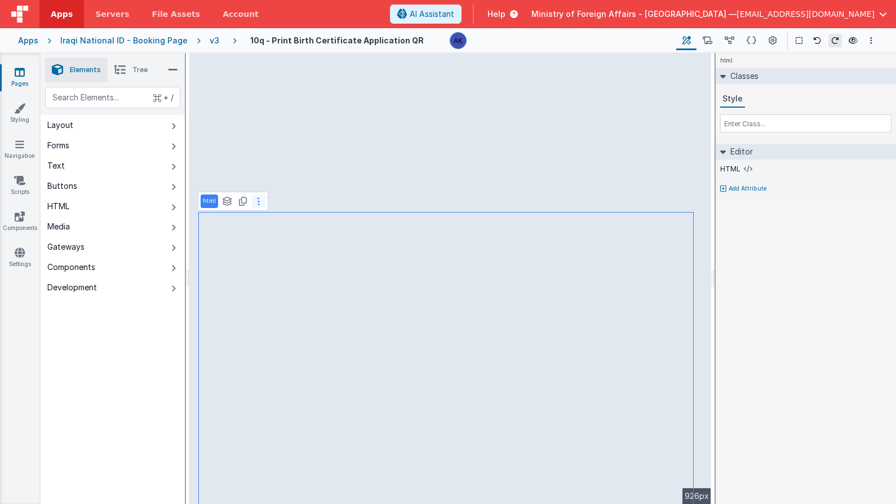
click at [254, 202] on button at bounding box center [259, 201] width 14 height 14
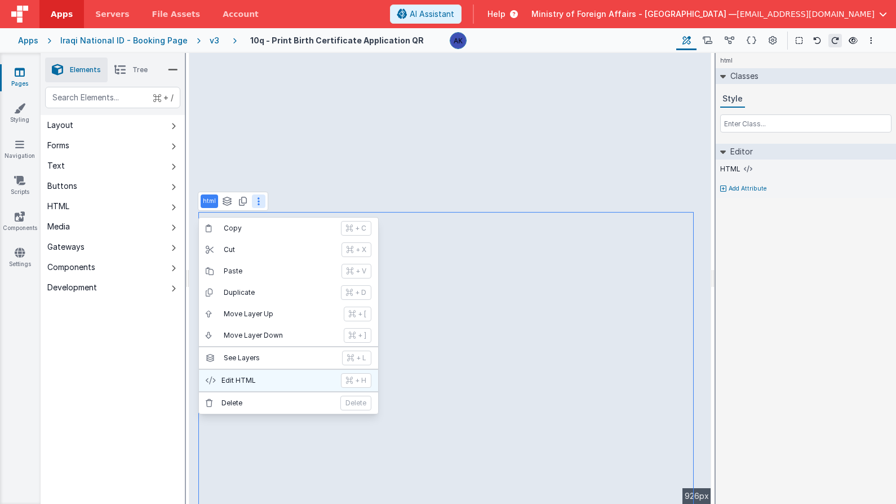
click at [273, 378] on p "Edit HTML" at bounding box center [278, 380] width 113 height 9
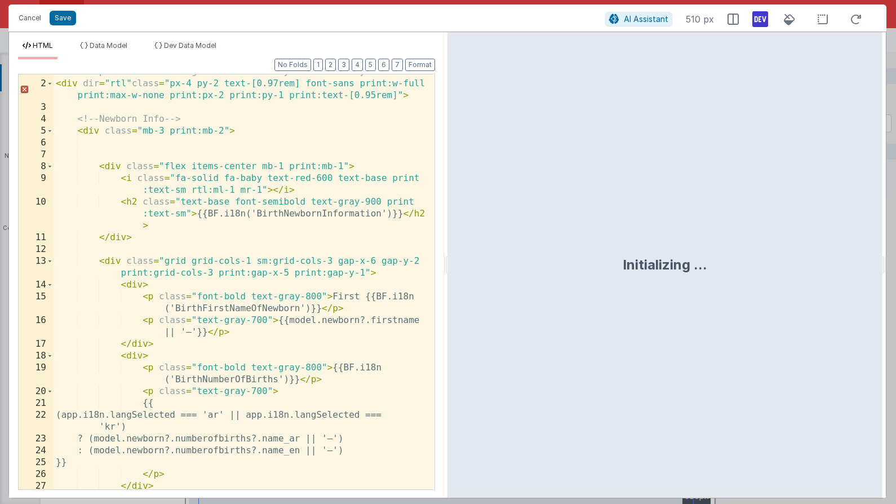
scroll to position [8, 0]
click at [268, 308] on div "<!-- A4-optimized Birth Registration Summary: 3-column layout --> < div dir = "…" at bounding box center [240, 285] width 373 height 439
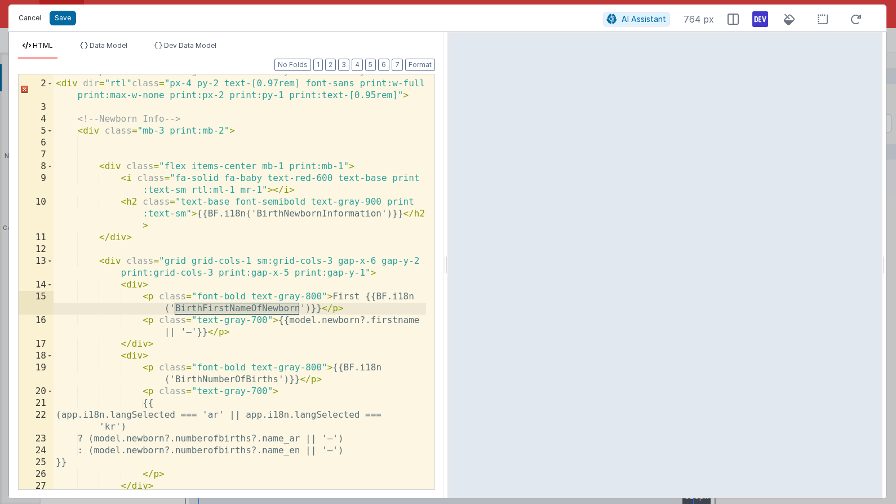
click at [34, 14] on button "Cancel" at bounding box center [30, 18] width 34 height 16
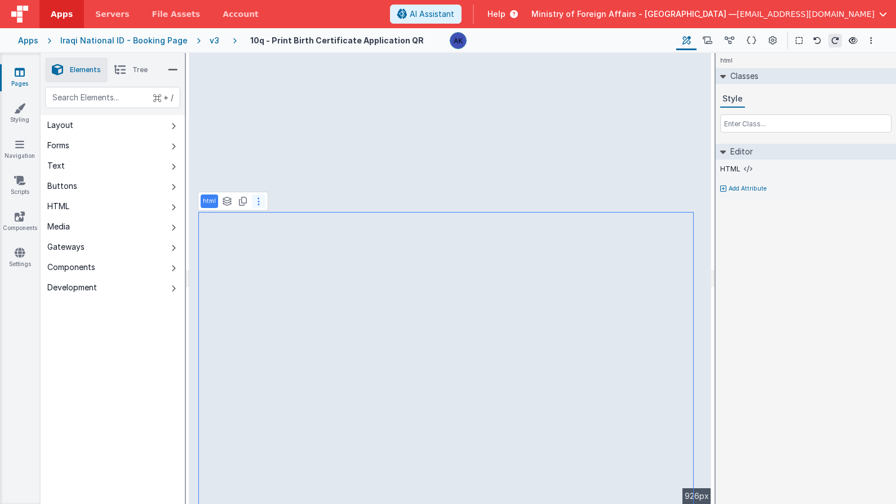
click at [260, 201] on button at bounding box center [259, 201] width 14 height 14
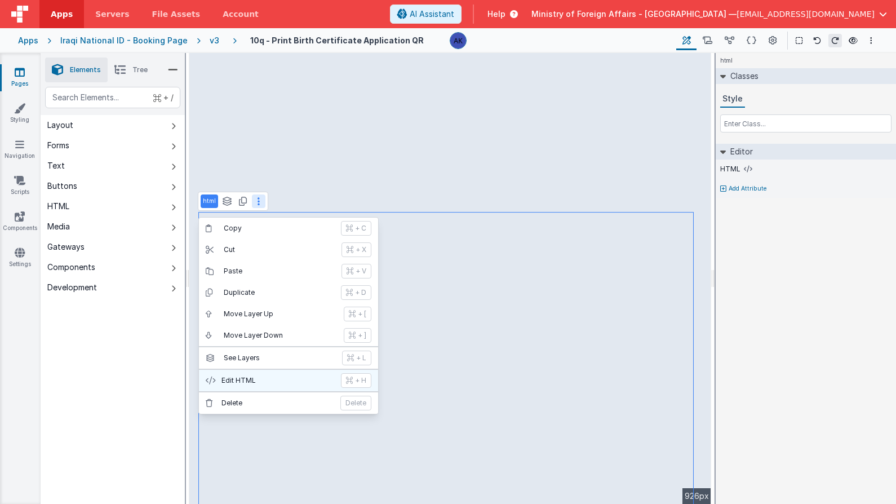
click at [266, 373] on button "Edit HTML + H" at bounding box center [288, 380] width 179 height 21
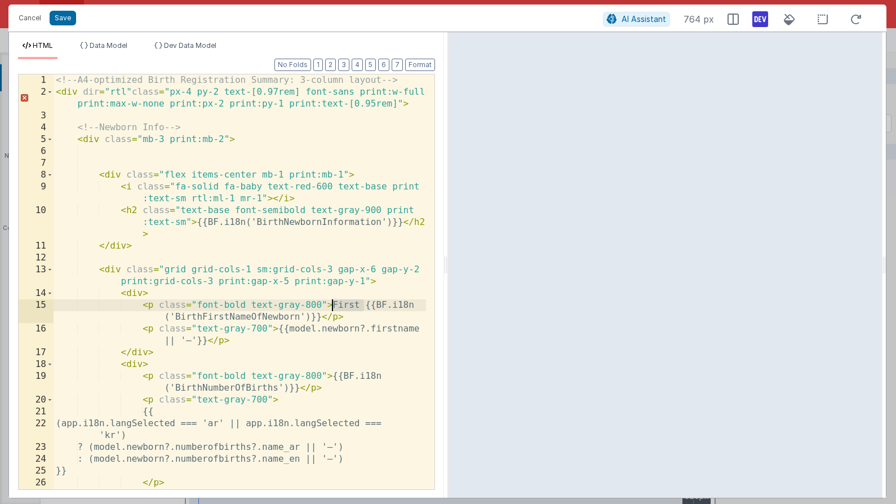
drag, startPoint x: 363, startPoint y: 305, endPoint x: 334, endPoint y: 302, distance: 28.9
click at [334, 302] on div "<!-- A4-optimized Birth Registration Summary: 3-column layout --> < div dir = "…" at bounding box center [240, 293] width 373 height 439
click at [73, 14] on button "Save" at bounding box center [63, 18] width 26 height 15
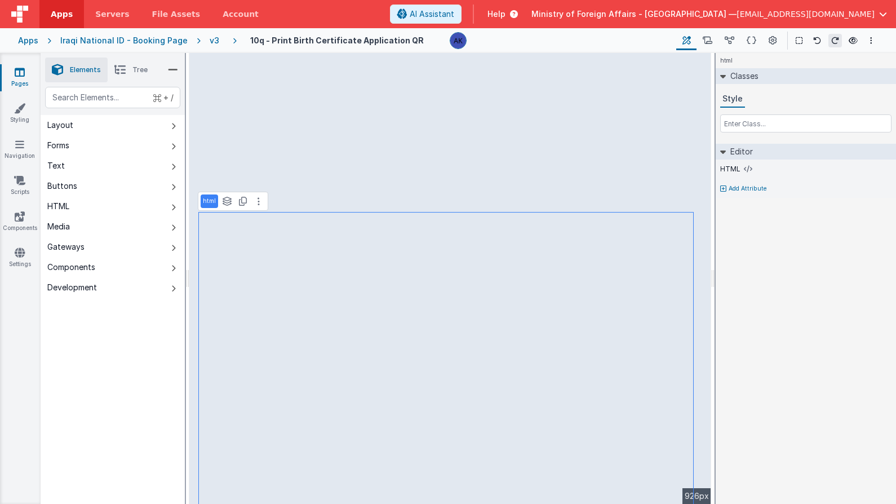
click at [210, 43] on div "v3" at bounding box center [217, 40] width 14 height 11
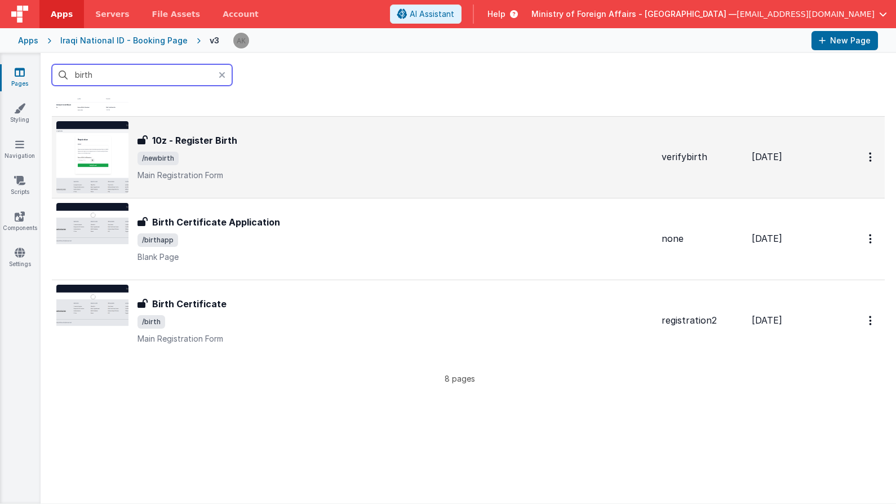
scroll to position [243, 0]
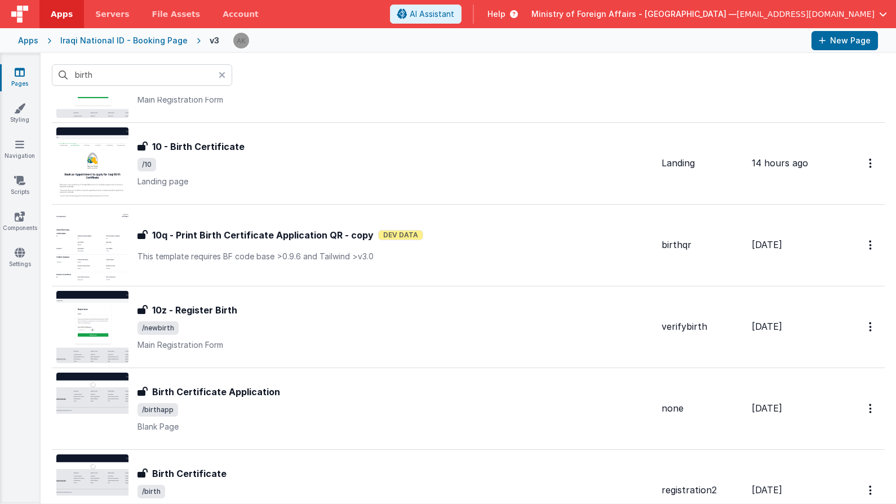
click at [222, 76] on icon at bounding box center [222, 74] width 7 height 9
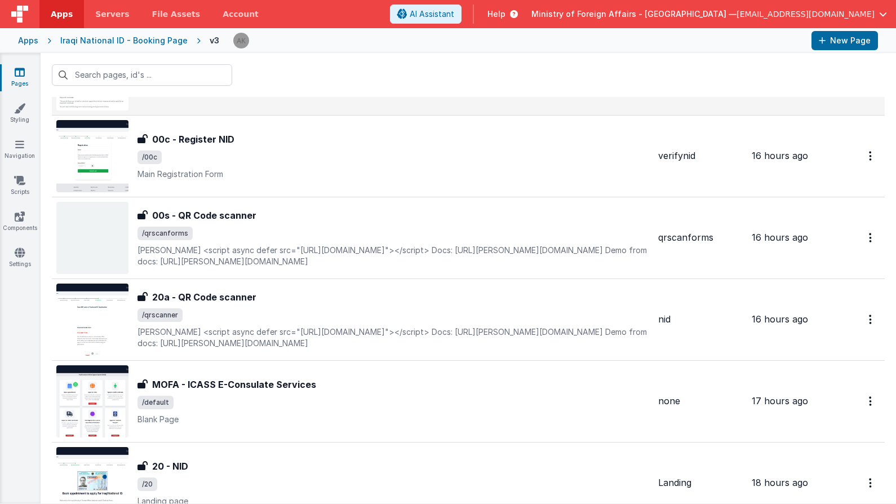
scroll to position [809, 0]
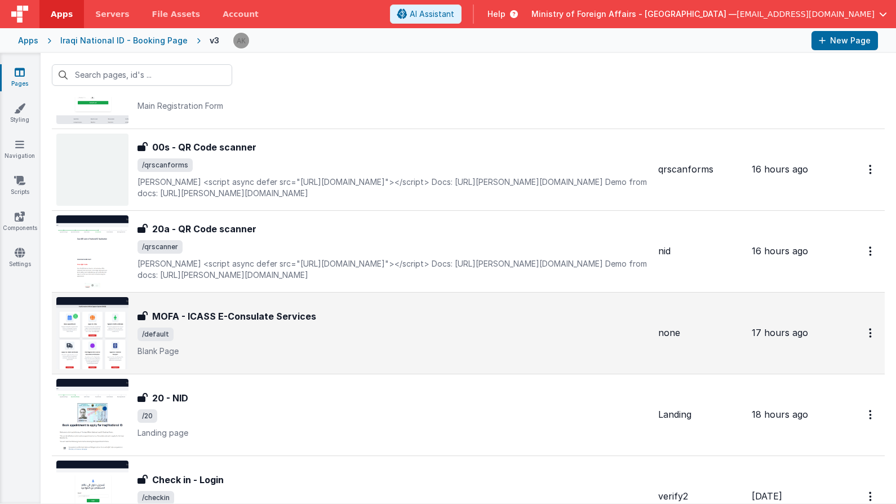
click at [100, 324] on img at bounding box center [92, 333] width 72 height 72
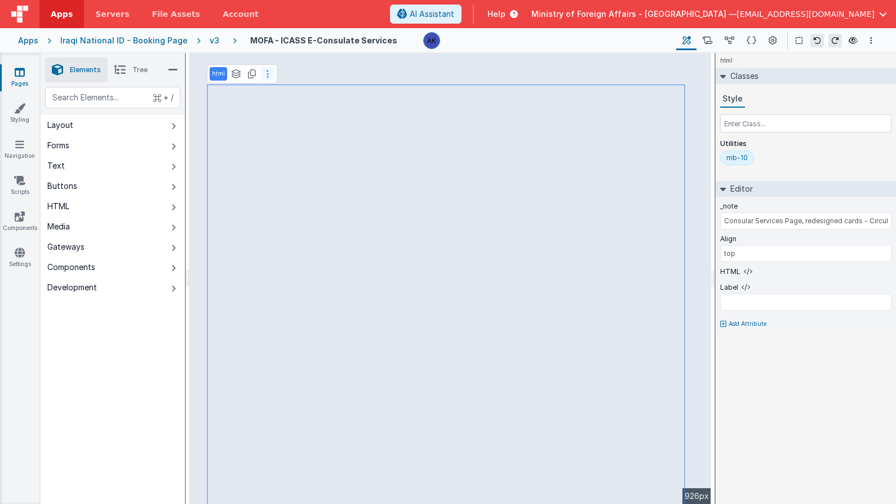
click at [269, 78] on button at bounding box center [268, 74] width 14 height 14
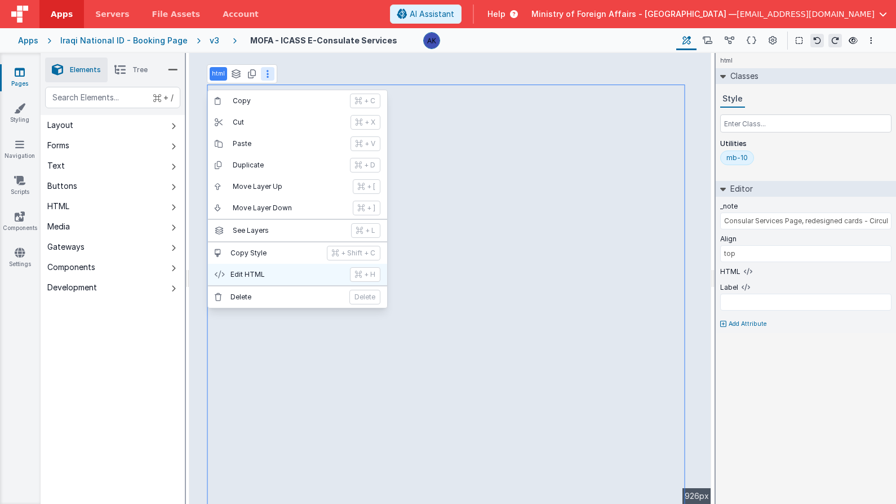
click at [259, 268] on button "Edit HTML + H" at bounding box center [297, 274] width 179 height 21
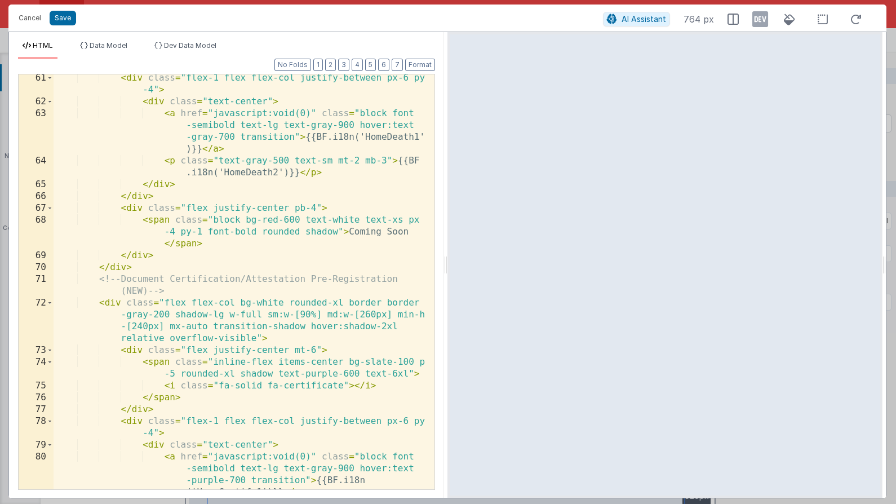
scroll to position [1362, 0]
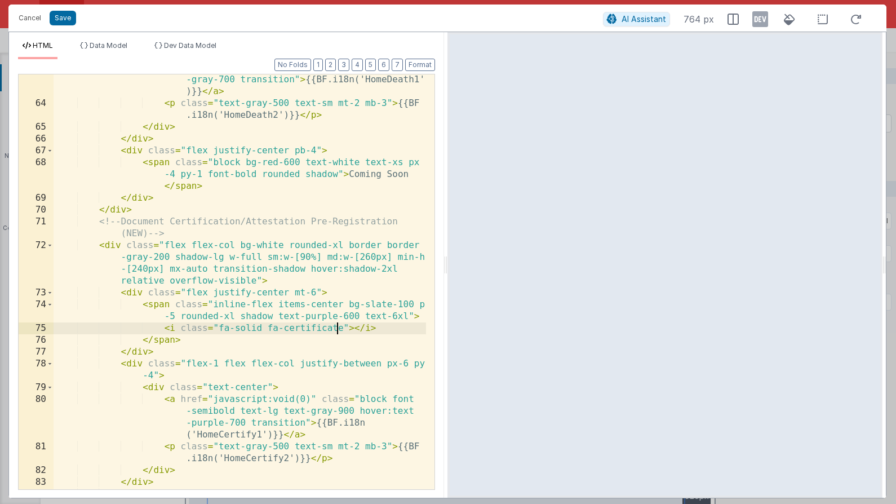
click at [340, 329] on div "< a href = "javascript:void(0)" class = "block font -semibold text-lg text-gray…" at bounding box center [240, 299] width 373 height 498
click at [282, 329] on div "< a href = "javascript:void(0)" class = "block font -semibold text-lg text-gray…" at bounding box center [240, 299] width 373 height 498
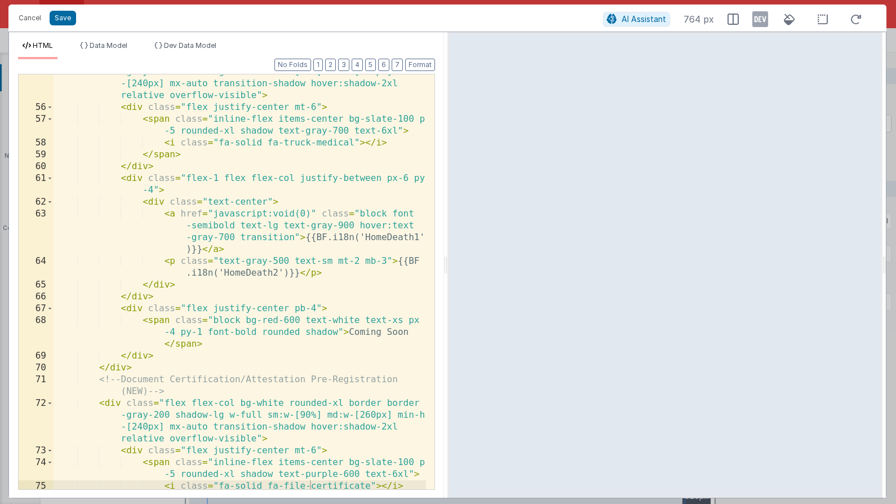
scroll to position [1179, 0]
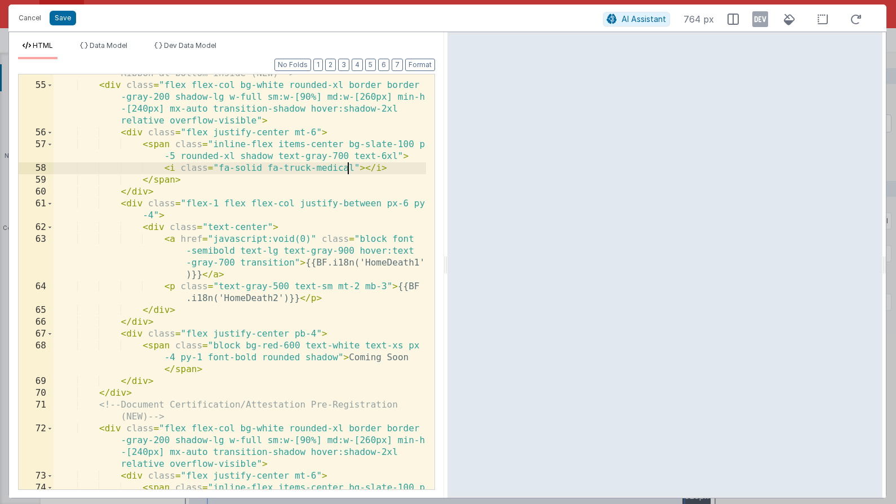
click at [348, 167] on div "<!-- Apply for Death Certificate Card with Coming Soon Ribbon at bottom inside …" at bounding box center [240, 287] width 373 height 462
click at [72, 15] on button "Save" at bounding box center [63, 18] width 26 height 15
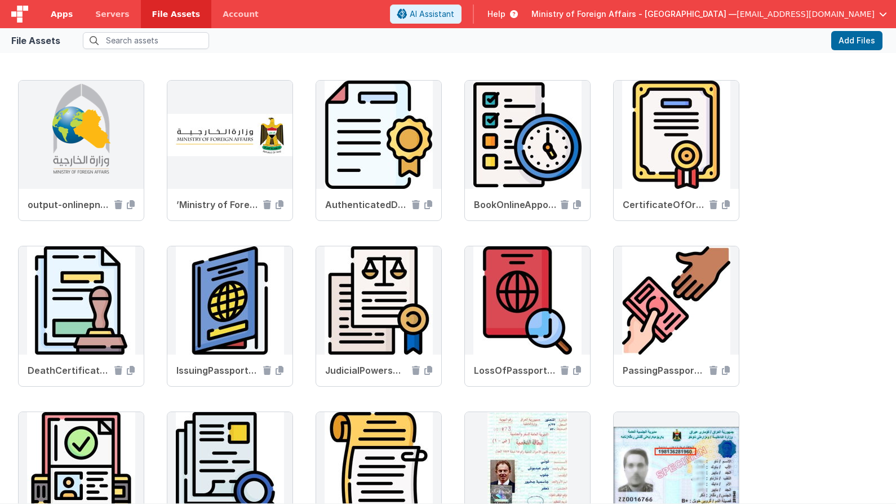
click at [77, 10] on link "Apps" at bounding box center [61, 14] width 45 height 28
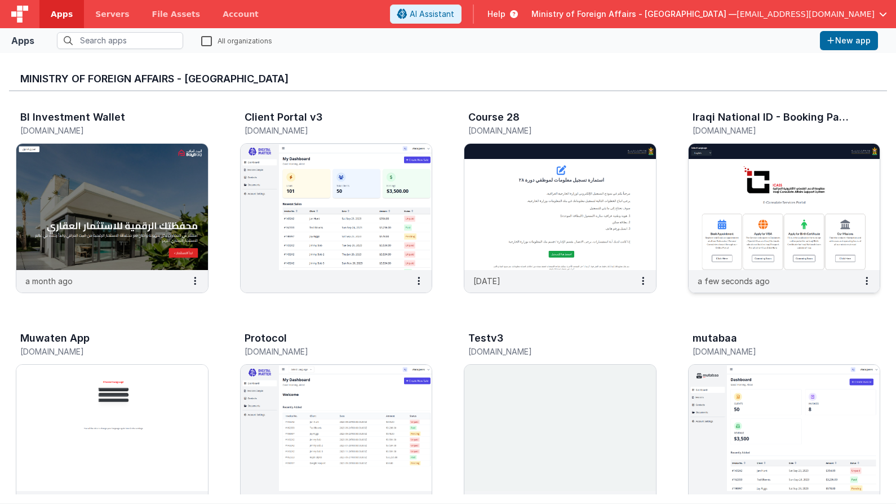
click at [778, 221] on img at bounding box center [785, 207] width 192 height 126
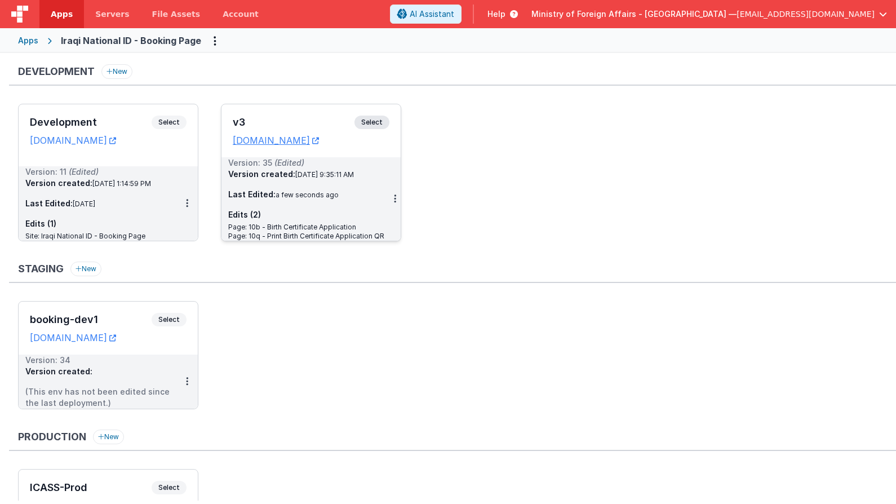
click at [376, 123] on span "Select" at bounding box center [372, 123] width 35 height 14
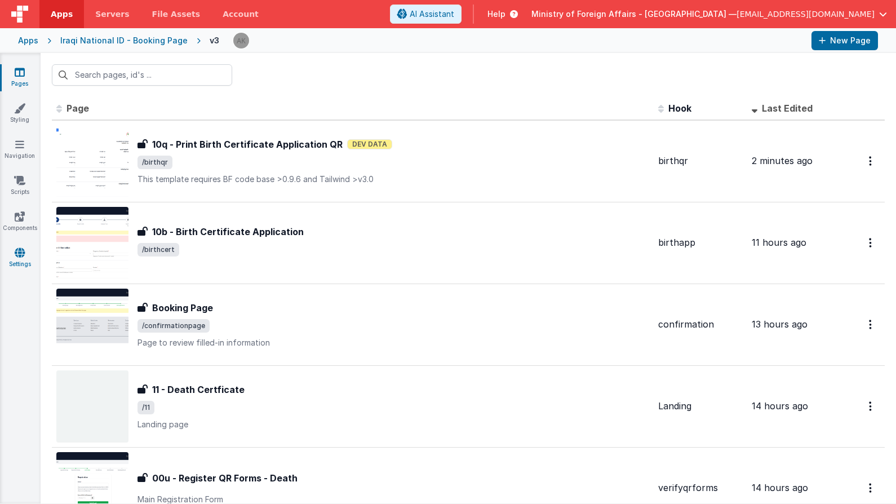
click at [23, 262] on link "Settings" at bounding box center [19, 258] width 41 height 23
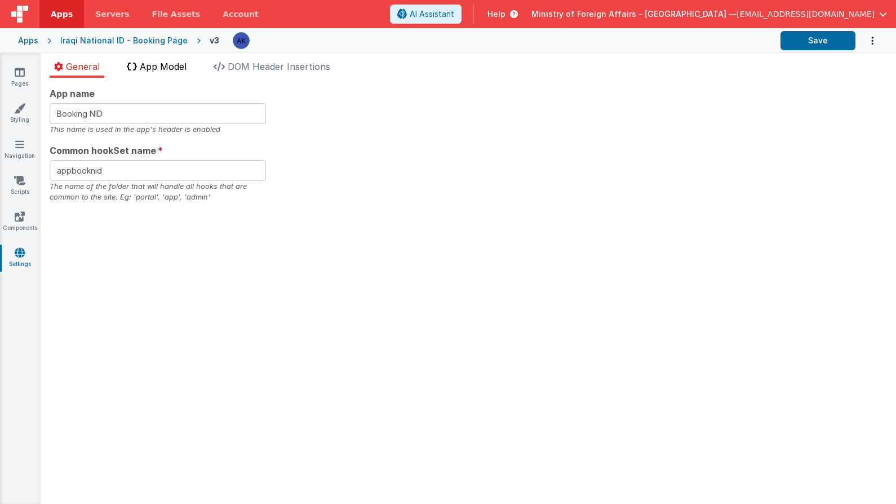
click at [174, 71] on span "App Model" at bounding box center [163, 66] width 47 height 11
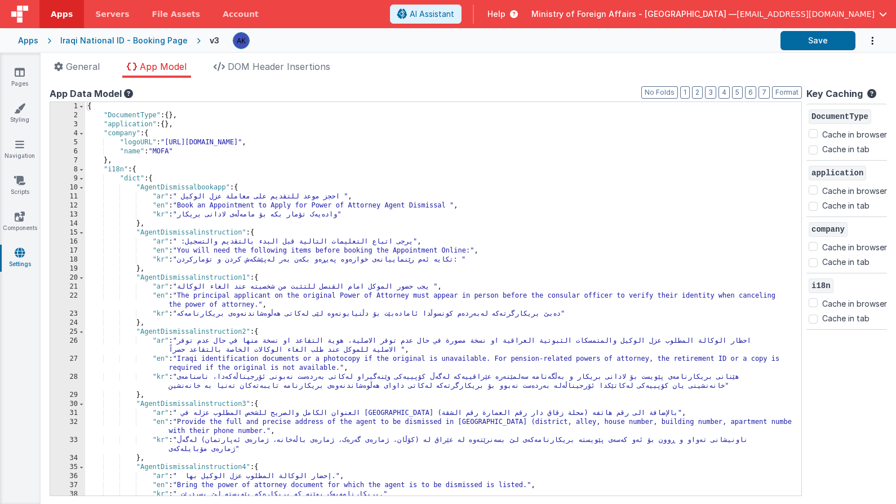
click at [646, 165] on div "{ "DocumentType" : { } , "application" : { } , "company" : { "logoURL" : "[URL]…" at bounding box center [439, 307] width 708 height 411
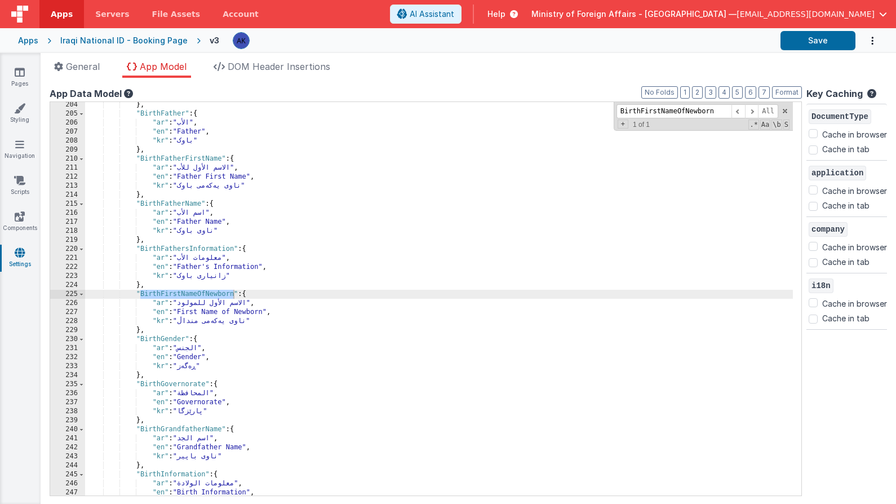
scroll to position [1261, 0]
type input "BirthFirstNameOfNewborn"
